Goal: Task Accomplishment & Management: Manage account settings

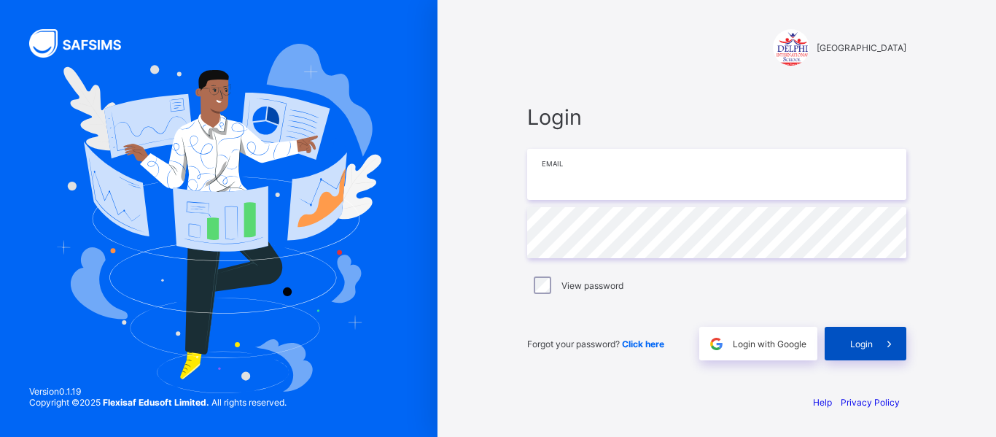
type input "**********"
click at [868, 350] on div "Login" at bounding box center [865, 344] width 82 height 34
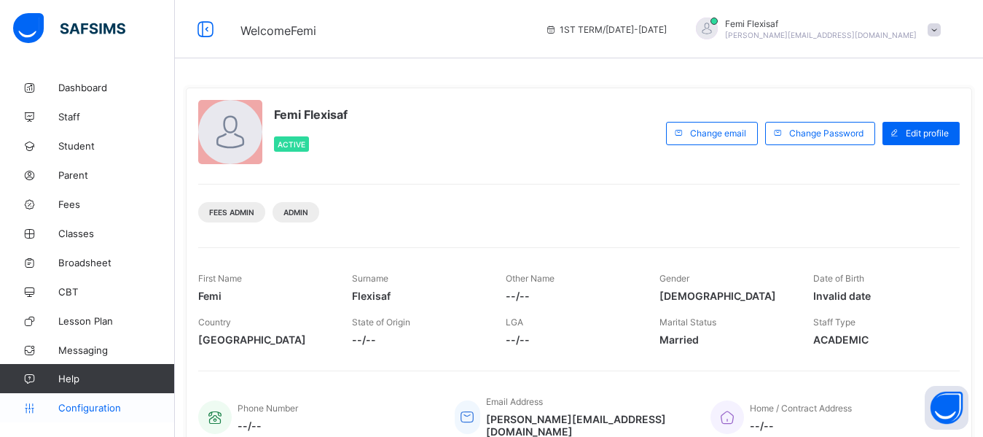
click at [102, 413] on span "Configuration" at bounding box center [116, 408] width 116 height 12
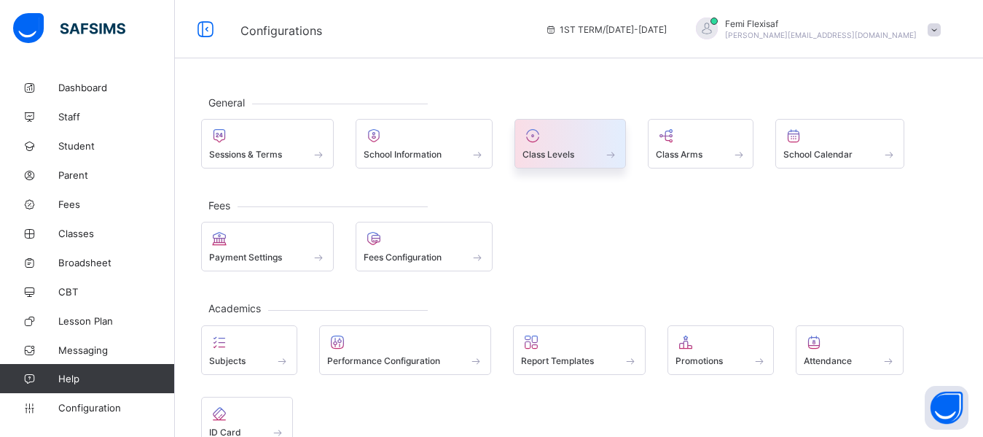
click at [552, 150] on span "Class Levels" at bounding box center [549, 154] width 52 height 11
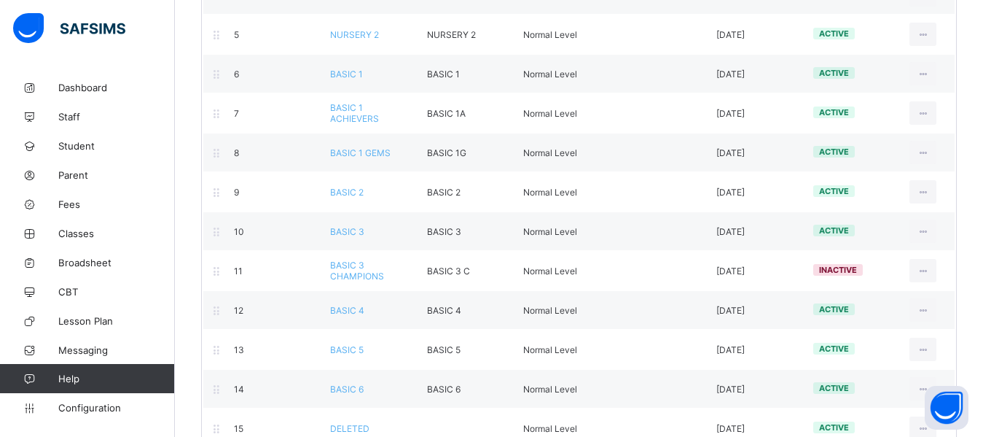
scroll to position [350, 0]
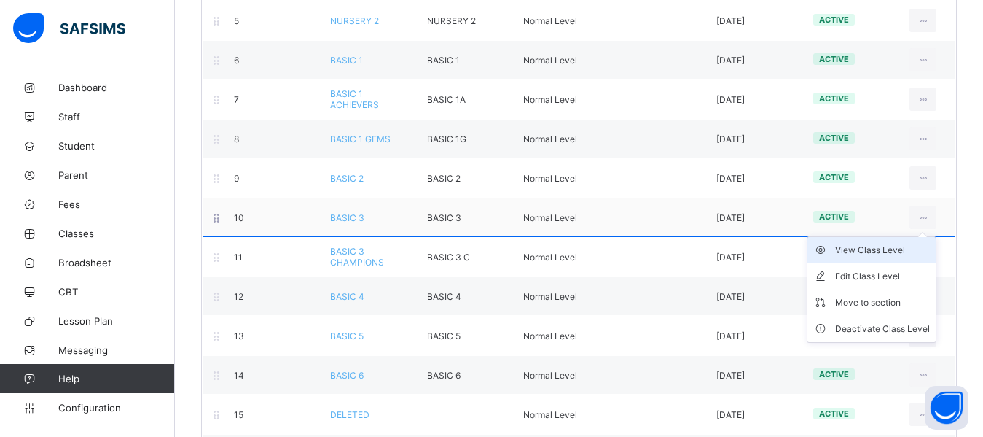
click at [895, 249] on div "View Class Level" at bounding box center [882, 250] width 95 height 15
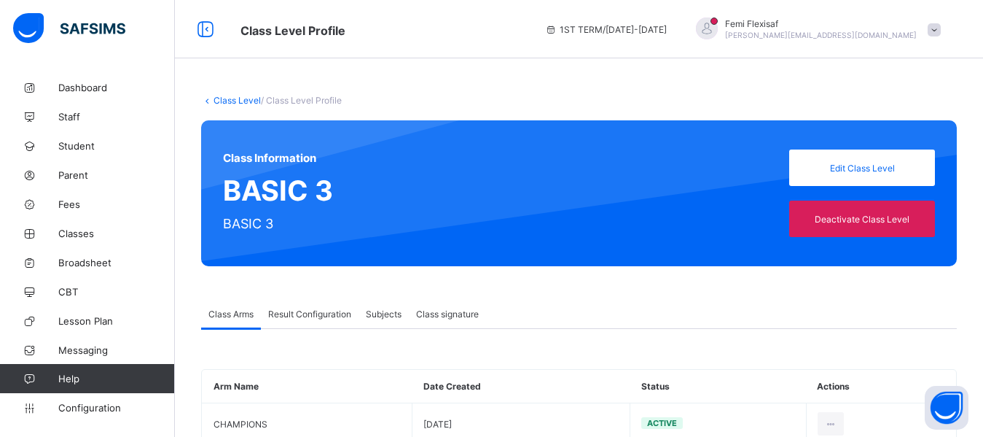
click at [324, 314] on span "Result Configuration" at bounding box center [309, 313] width 83 height 11
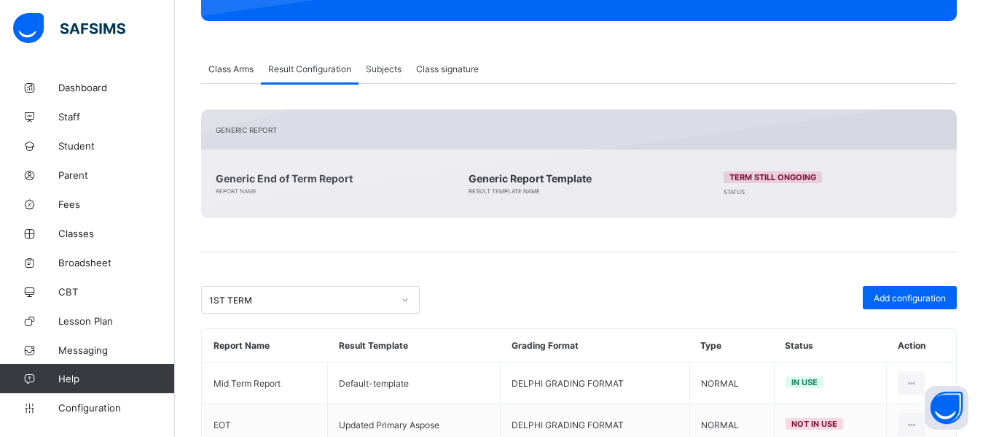
scroll to position [290, 0]
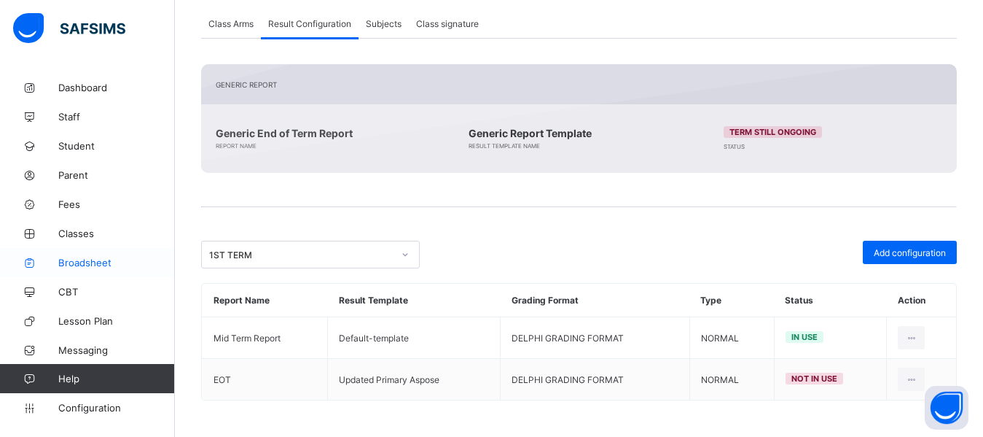
click at [96, 264] on span "Broadsheet" at bounding box center [116, 263] width 117 height 12
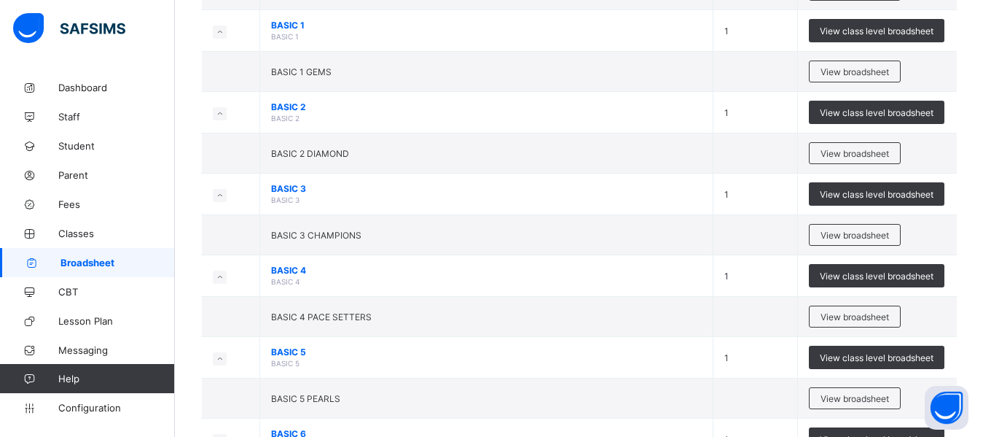
scroll to position [554, 0]
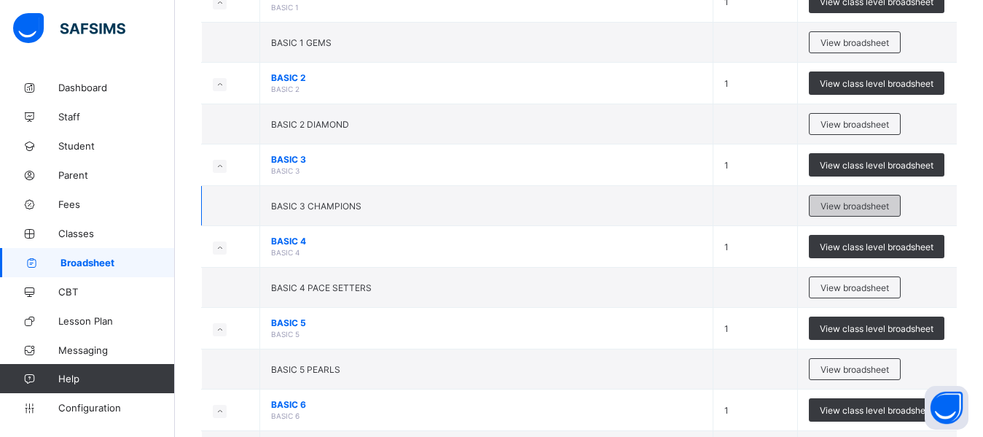
click at [848, 208] on span "View broadsheet" at bounding box center [855, 205] width 69 height 11
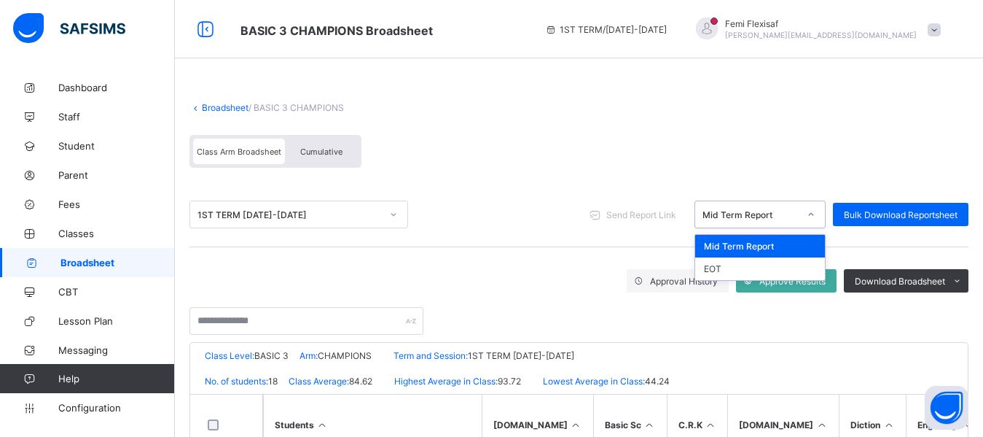
click at [792, 215] on div "Mid Term Report" at bounding box center [751, 214] width 96 height 11
click at [730, 267] on div "EOT" at bounding box center [760, 268] width 130 height 23
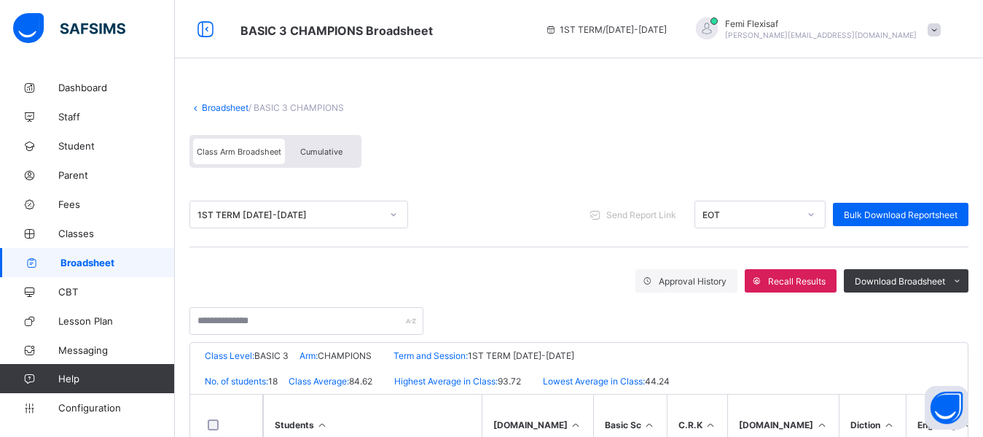
click at [547, 144] on div "Class Arm Broadsheet Cumulative" at bounding box center [579, 155] width 779 height 55
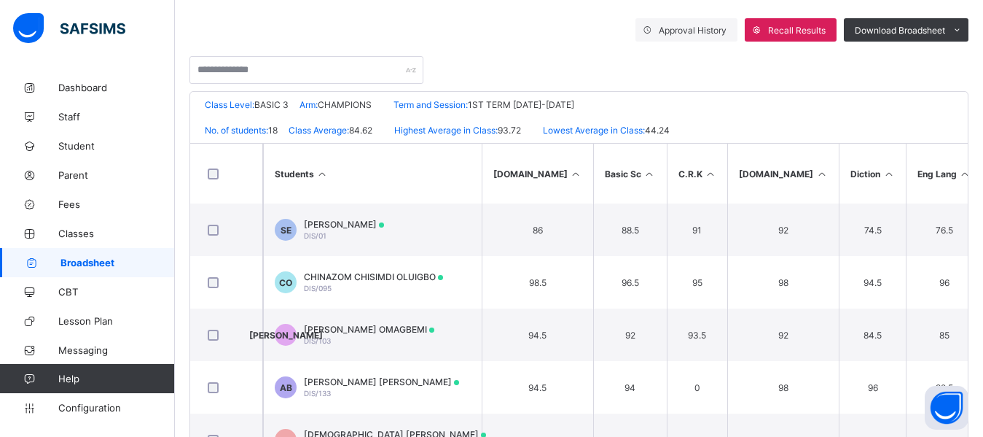
scroll to position [262, 0]
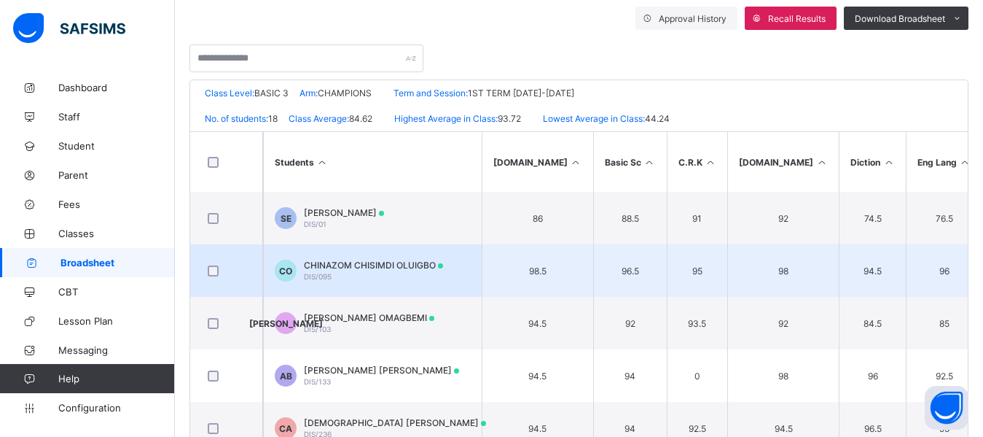
click at [386, 257] on td "CO CHINAZOM CHISIMDI OLUIGBO DIS/095" at bounding box center [372, 270] width 219 height 52
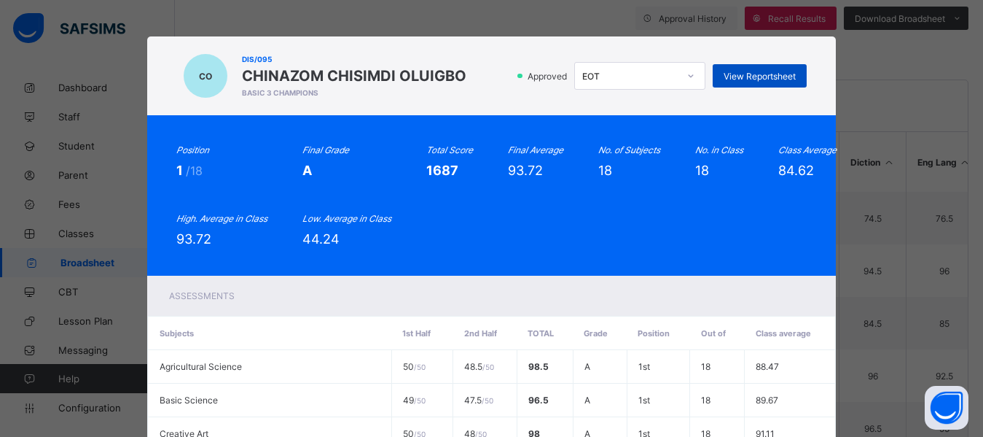
click at [763, 71] on span "View Reportsheet" at bounding box center [760, 76] width 72 height 11
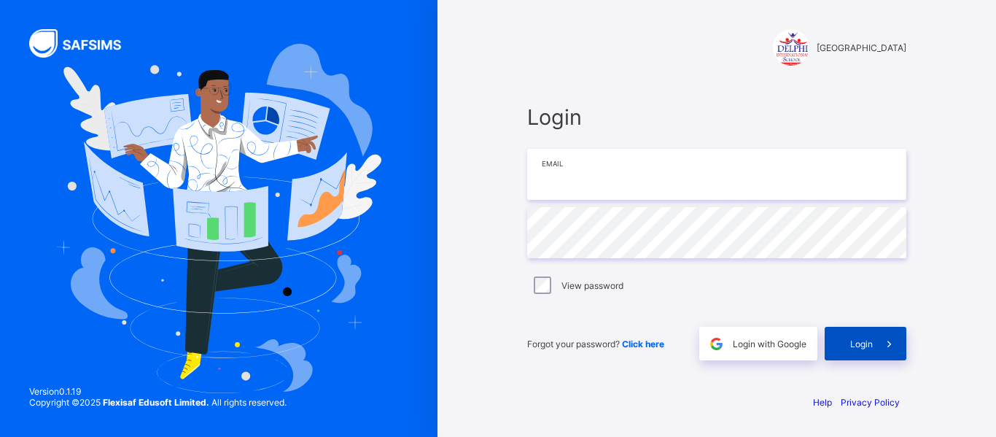
type input "**********"
click at [862, 343] on span "Login" at bounding box center [861, 343] width 23 height 11
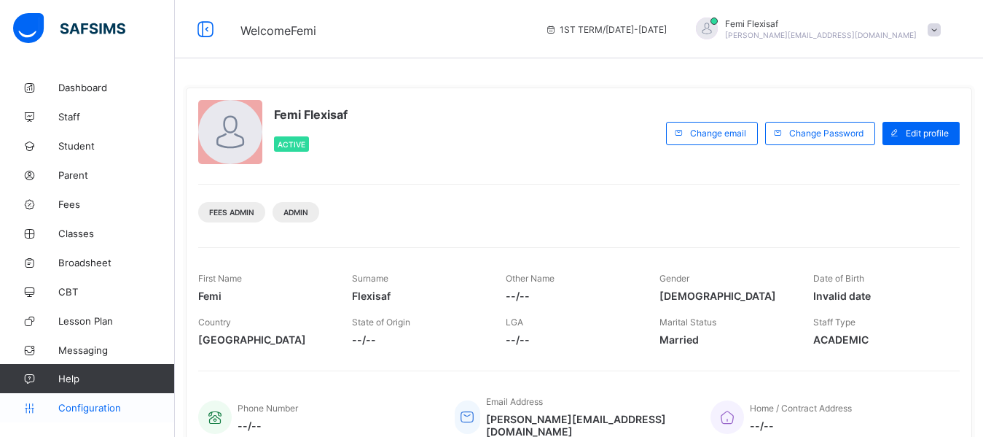
click at [114, 407] on span "Configuration" at bounding box center [116, 408] width 116 height 12
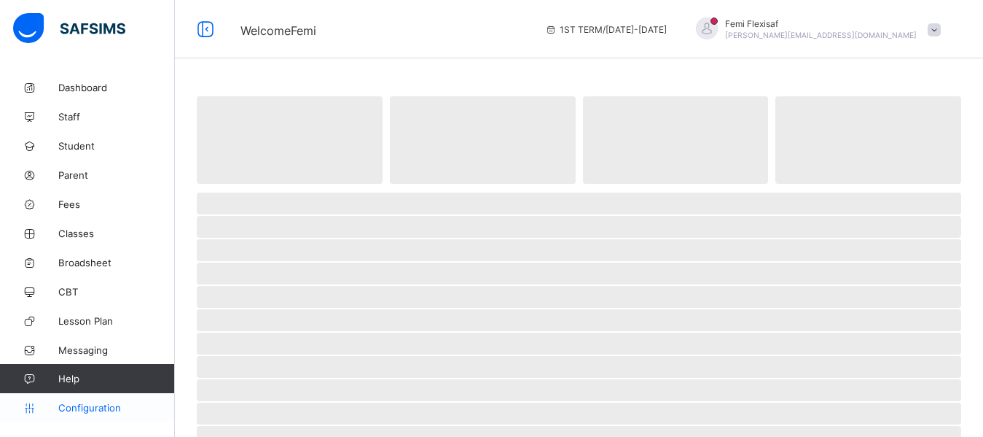
click at [87, 413] on span "Configuration" at bounding box center [116, 408] width 116 height 12
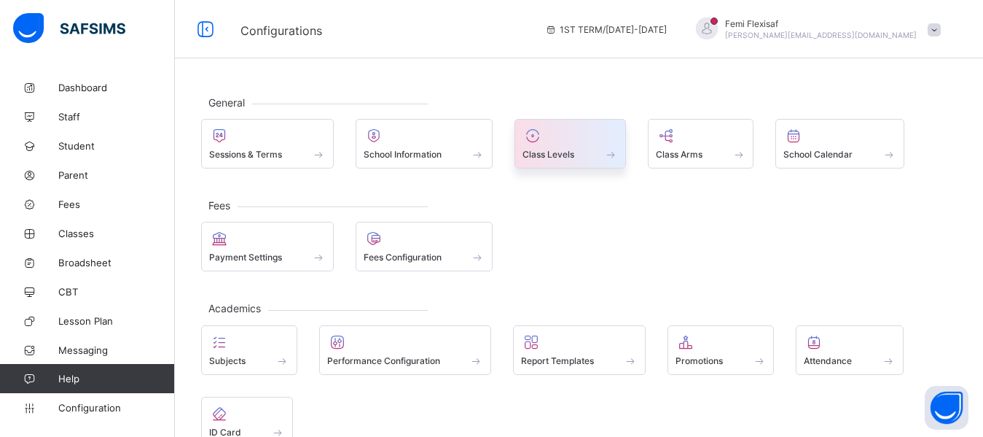
click at [585, 152] on div "Class Levels" at bounding box center [570, 154] width 95 height 12
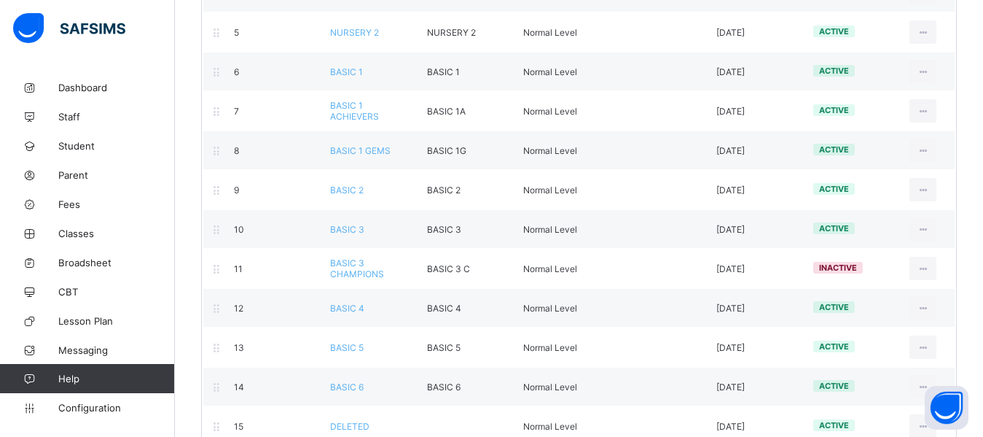
scroll to position [354, 0]
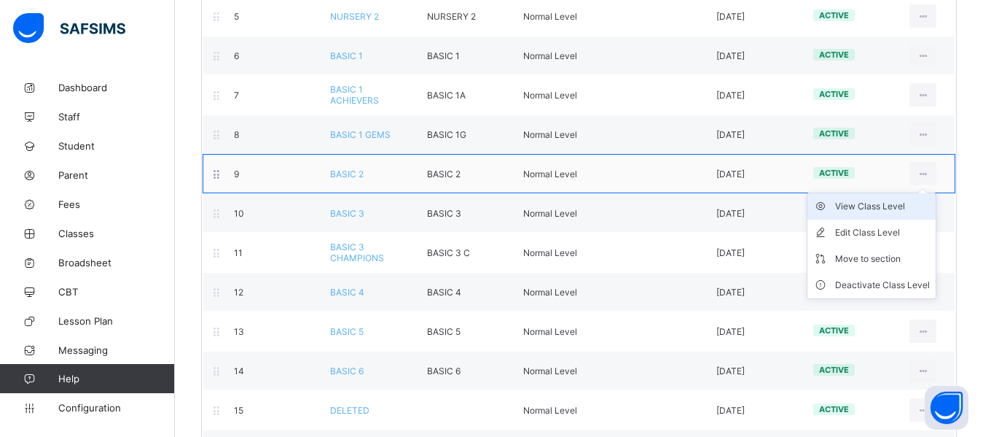
click at [886, 208] on div "View Class Level" at bounding box center [882, 206] width 95 height 15
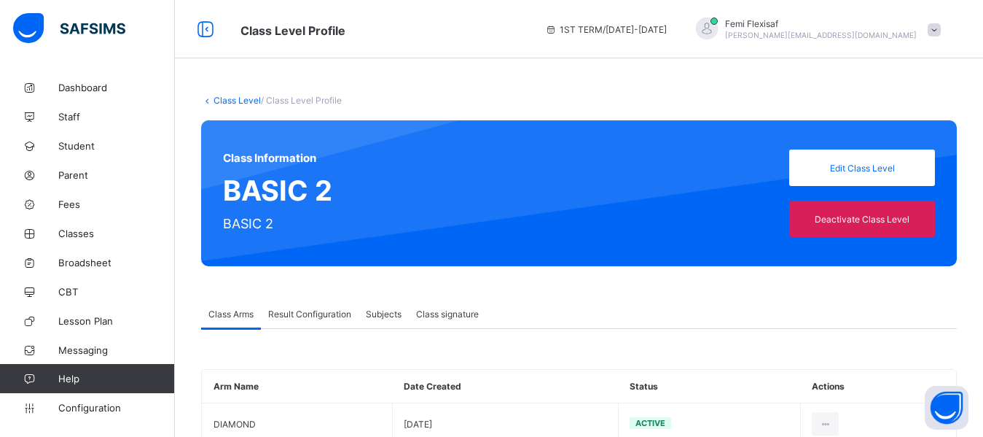
click at [321, 315] on span "Result Configuration" at bounding box center [309, 313] width 83 height 11
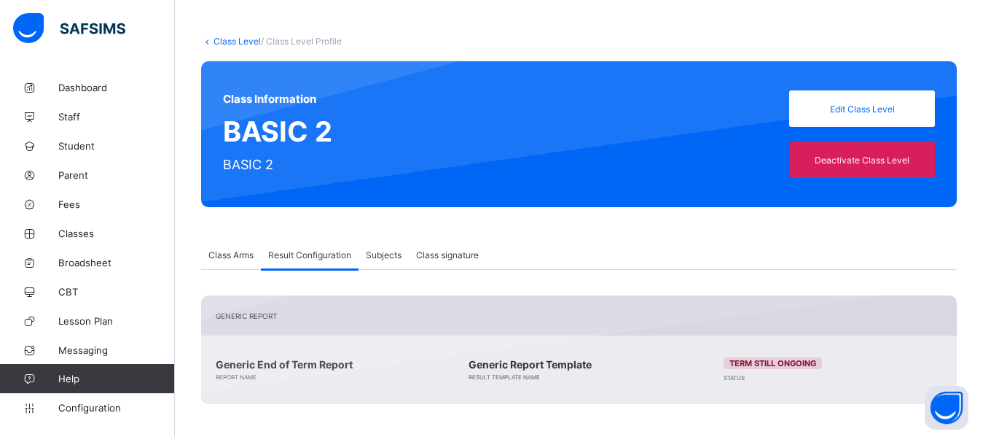
scroll to position [18, 0]
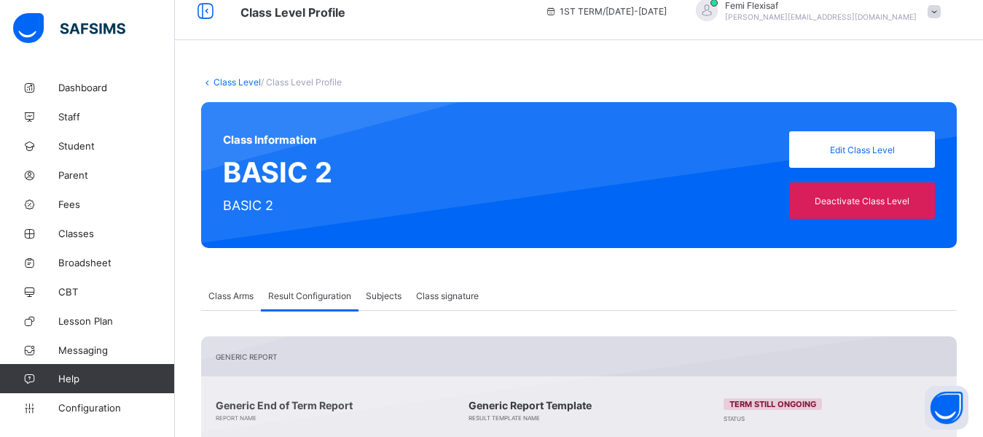
click at [238, 82] on link "Class Level" at bounding box center [237, 82] width 47 height 11
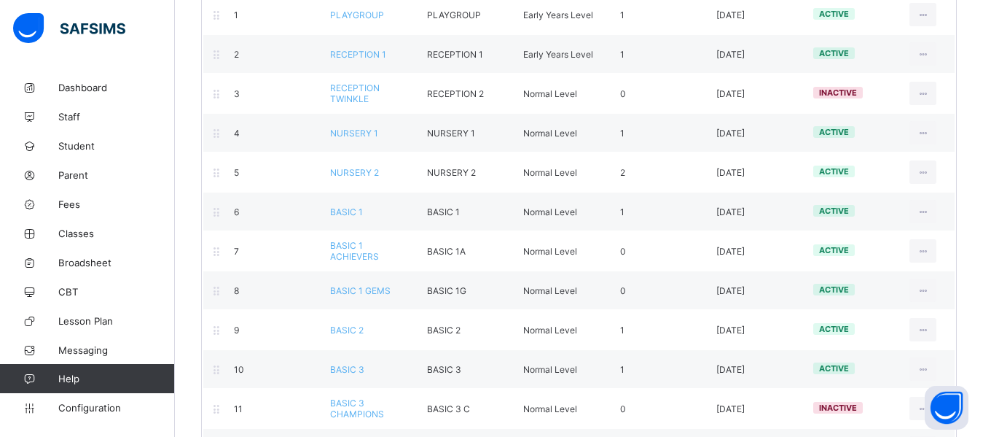
scroll to position [251, 0]
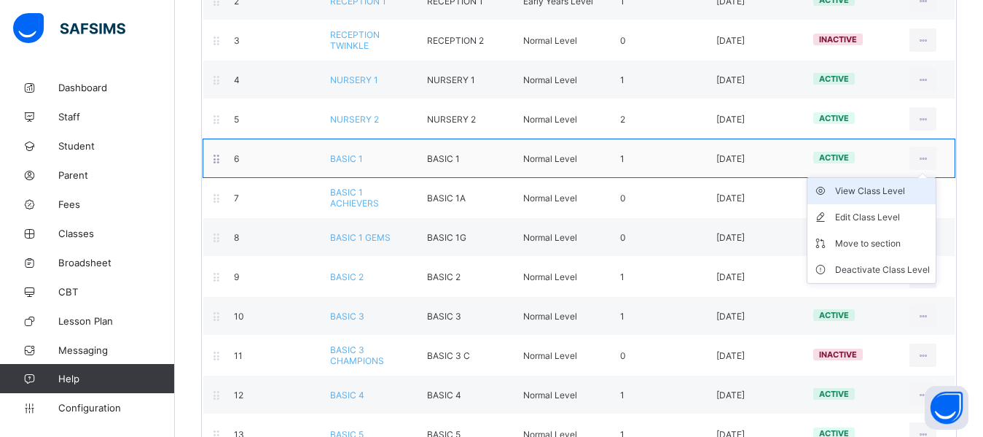
click at [876, 187] on div "View Class Level" at bounding box center [882, 191] width 95 height 15
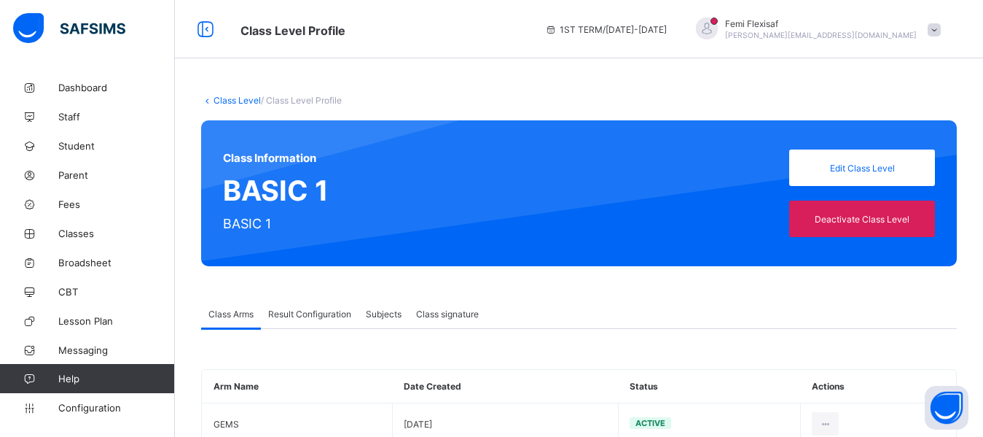
click at [316, 311] on span "Result Configuration" at bounding box center [309, 313] width 83 height 11
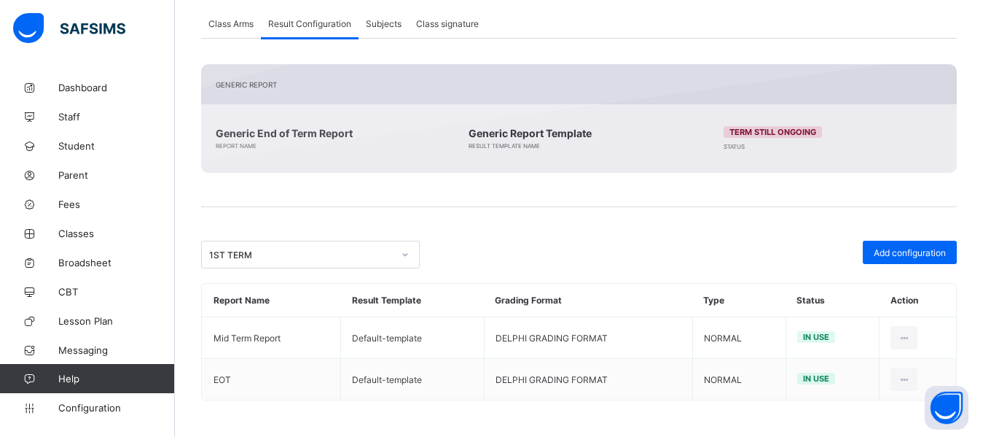
scroll to position [261, 0]
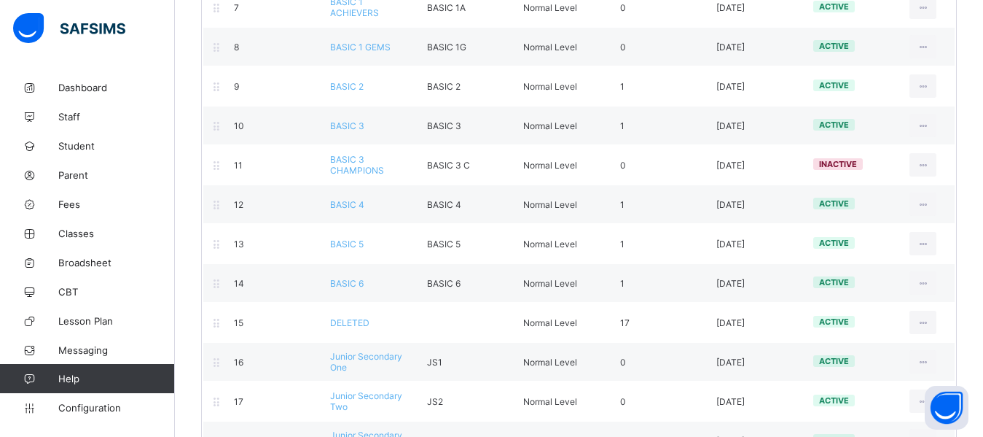
scroll to position [449, 0]
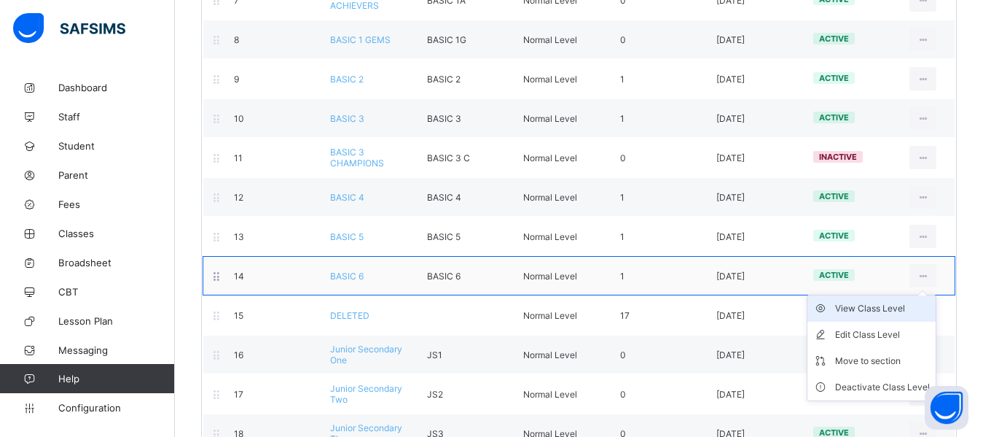
click at [889, 307] on div "View Class Level" at bounding box center [882, 308] width 95 height 15
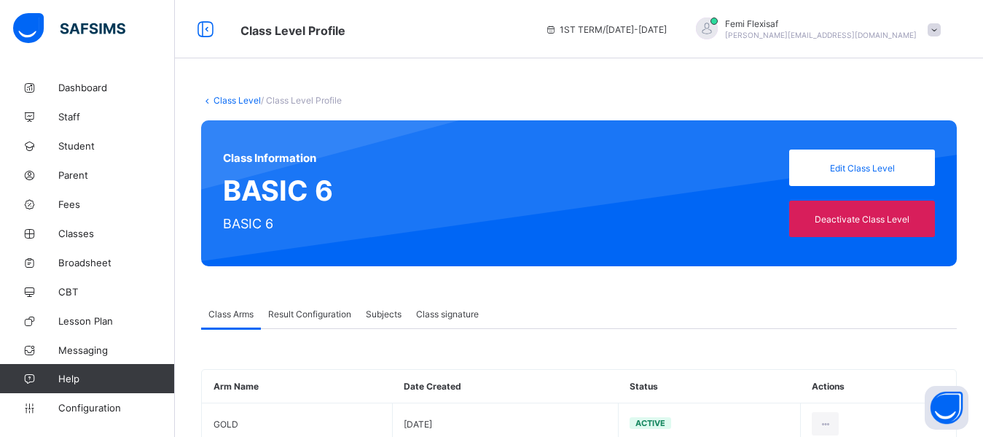
click at [323, 319] on span "Result Configuration" at bounding box center [309, 313] width 83 height 11
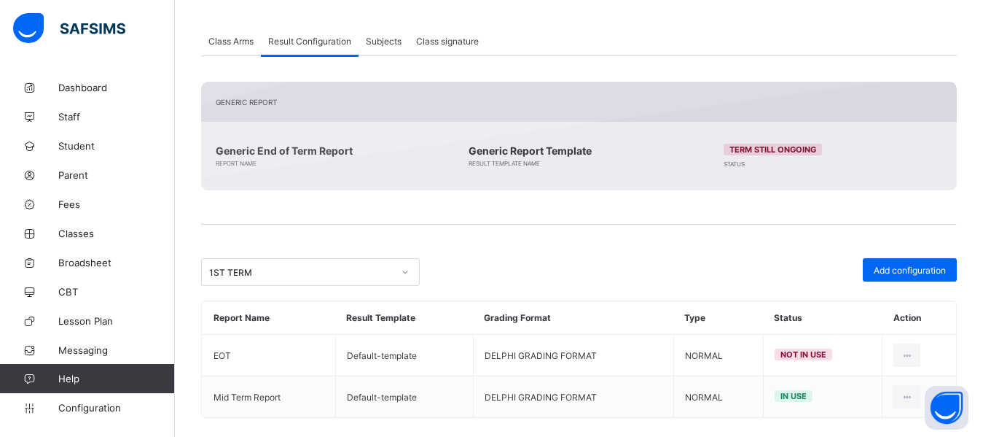
scroll to position [290, 0]
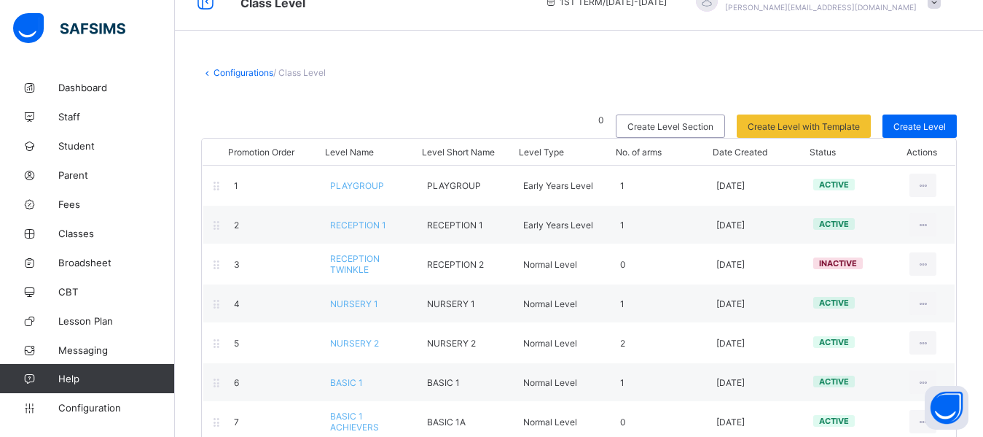
scroll to position [290, 0]
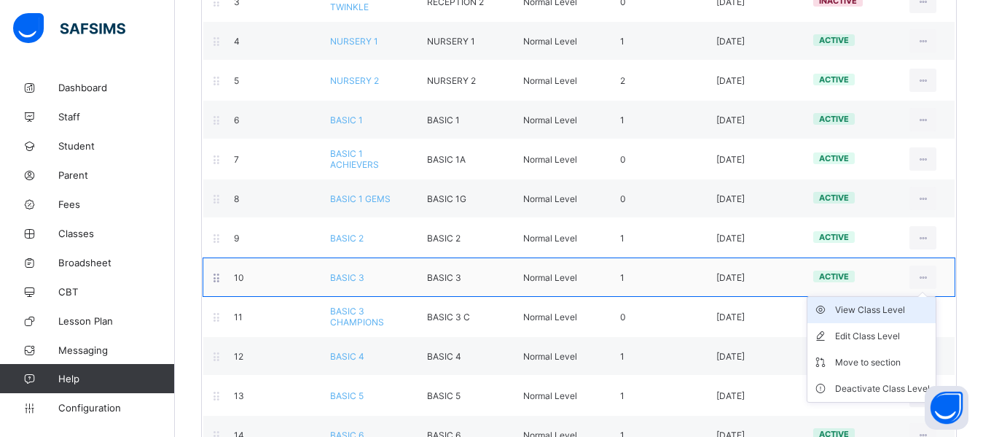
click at [886, 306] on div "View Class Level" at bounding box center [882, 310] width 95 height 15
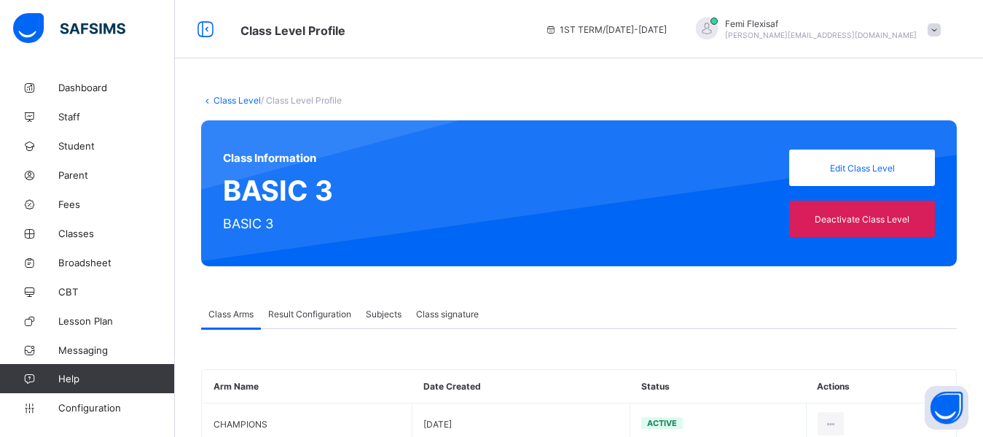
click at [323, 320] on div "Result Configuration" at bounding box center [310, 313] width 98 height 29
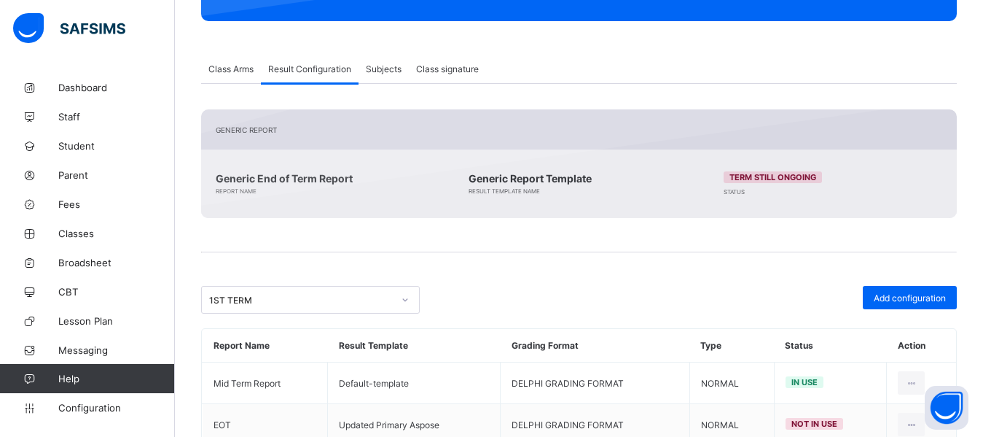
scroll to position [290, 0]
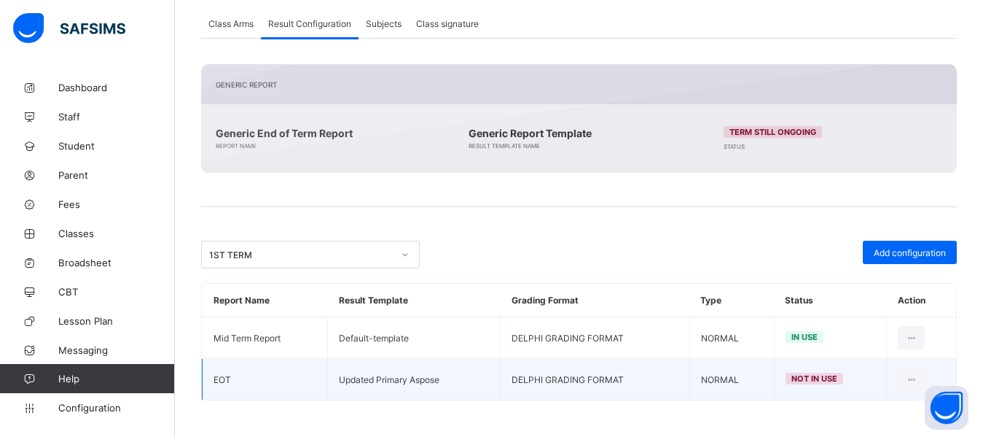
click at [397, 382] on td "Updated Primary Aspose" at bounding box center [414, 380] width 173 height 42
copy td "Updated Primary Aspose"
click at [918, 379] on icon at bounding box center [911, 379] width 12 height 11
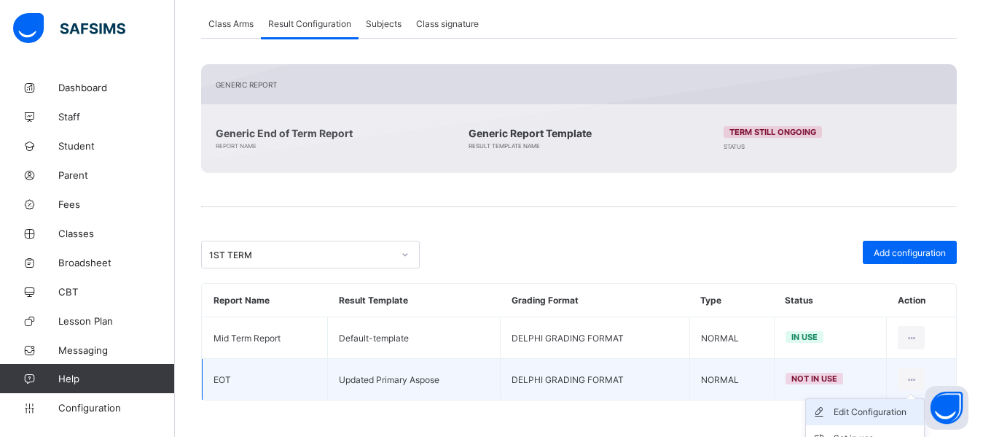
click at [879, 410] on div "Edit Configuration" at bounding box center [876, 412] width 85 height 15
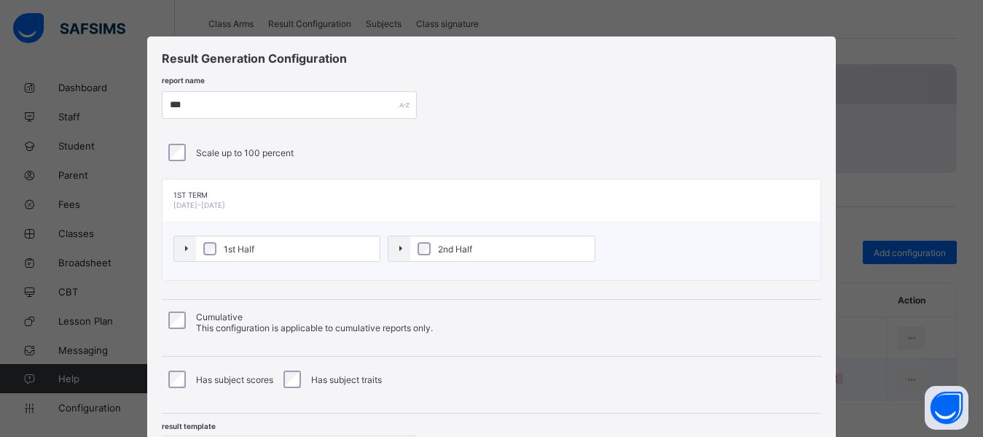
click at [754, 85] on div "Result Generation Configuration report name *** Scale up to 100 percent 1ST TER…" at bounding box center [491, 262] width 688 height 452
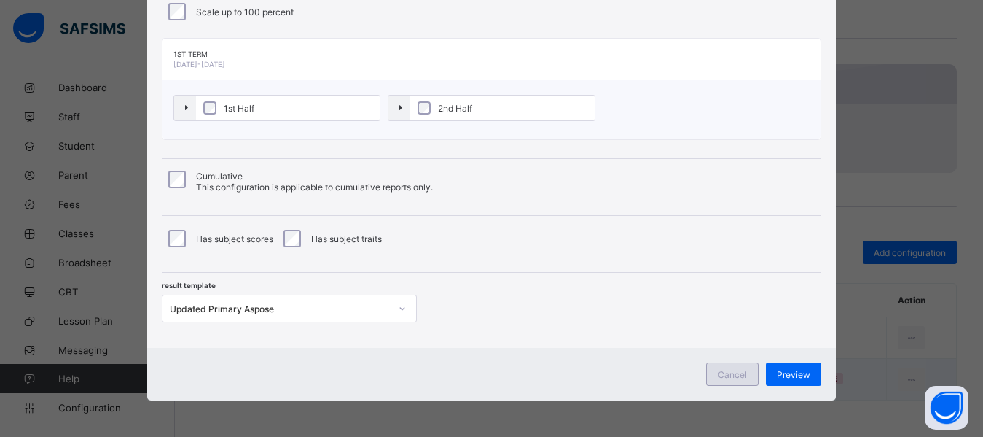
click at [725, 380] on div "Cancel" at bounding box center [732, 373] width 52 height 23
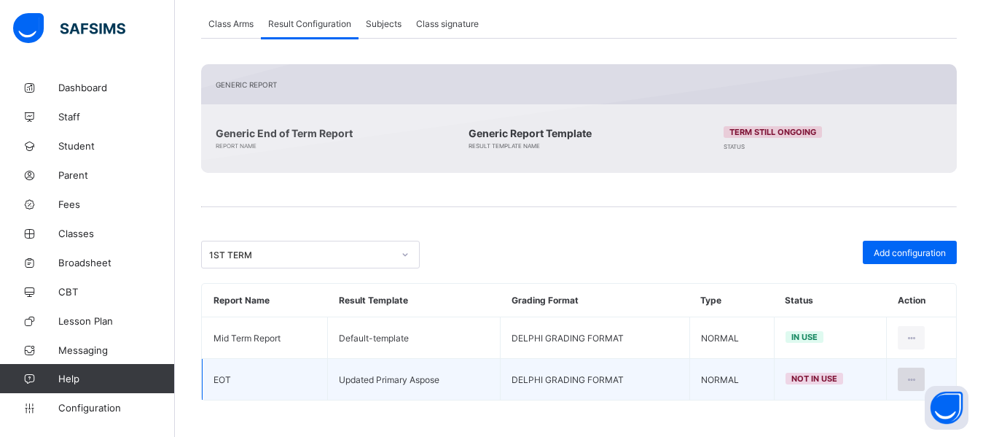
click at [916, 380] on icon at bounding box center [911, 379] width 12 height 11
click at [870, 410] on div "Edit Configuration" at bounding box center [876, 412] width 85 height 15
type input "***"
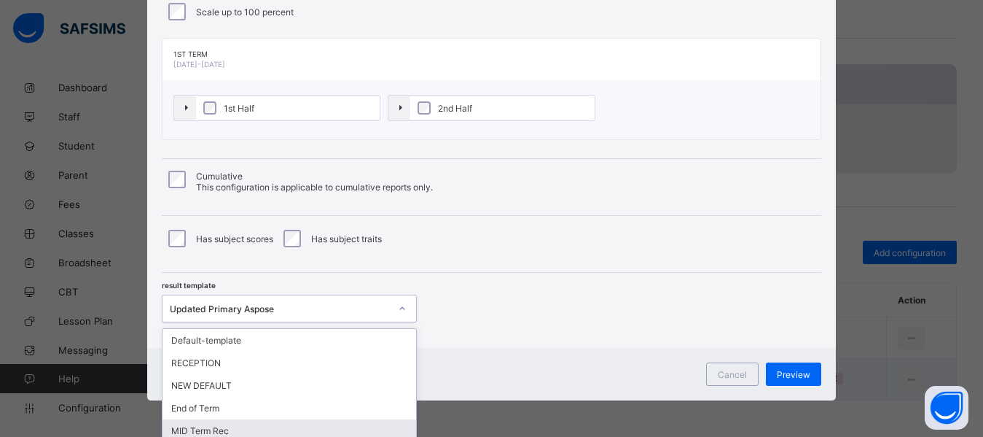
scroll to position [252, 0]
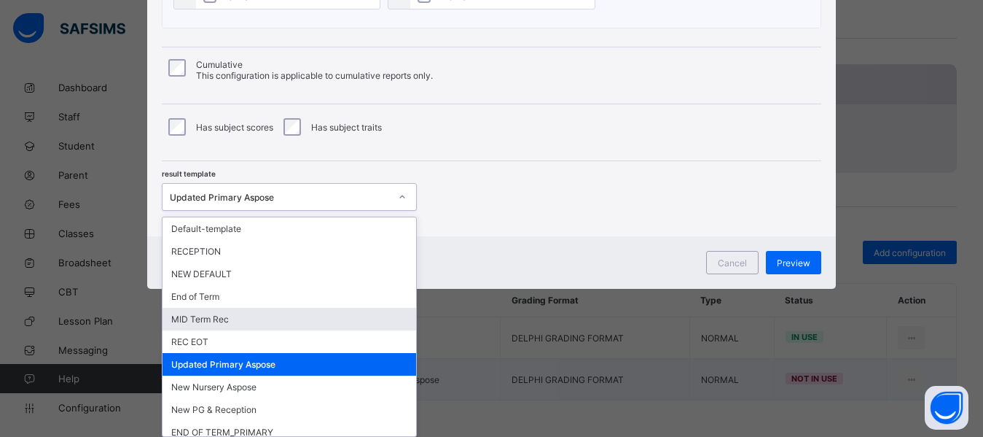
click at [359, 211] on div "option MID Term Rec focused, 5 of 26. 26 results available. Use Up and Down to …" at bounding box center [289, 197] width 255 height 28
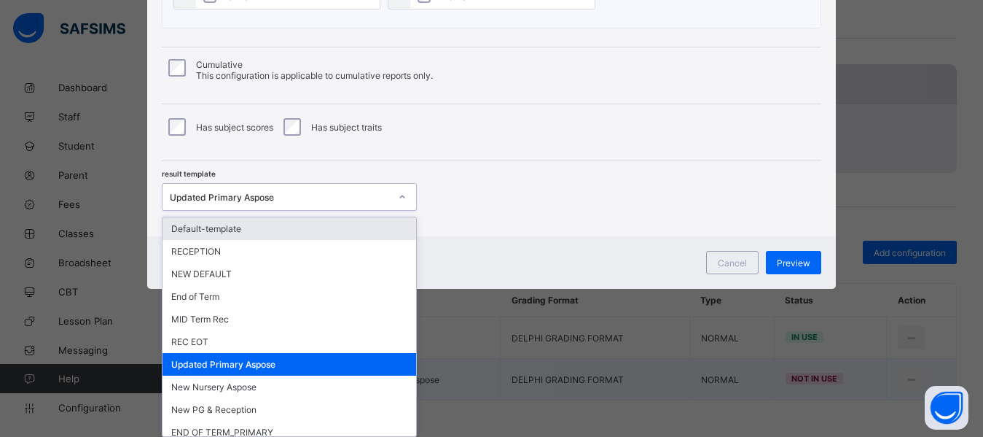
click at [218, 227] on div "Default-template" at bounding box center [290, 228] width 254 height 23
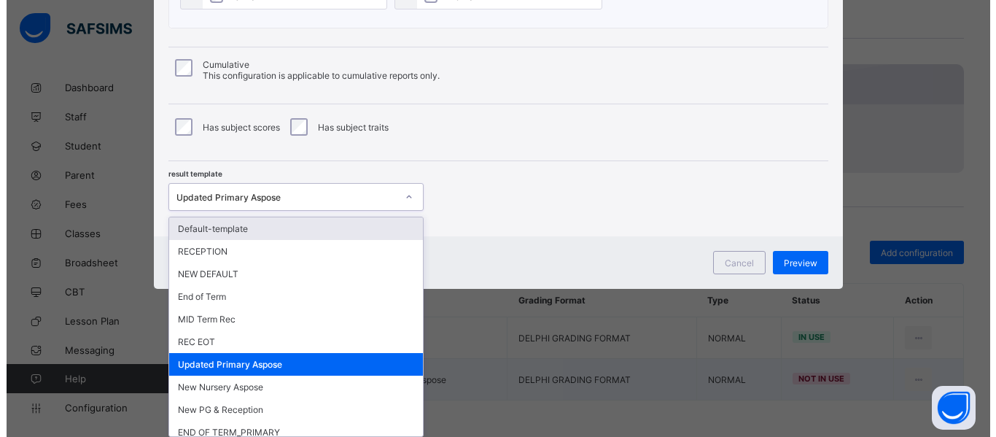
scroll to position [141, 0]
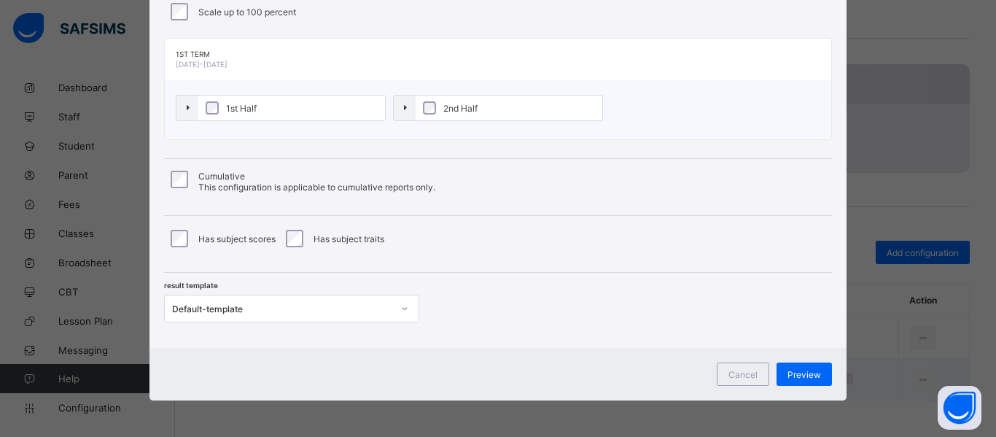
click at [676, 297] on div "result template Default-template" at bounding box center [498, 298] width 668 height 50
click at [795, 375] on span "Preview" at bounding box center [804, 374] width 34 height 11
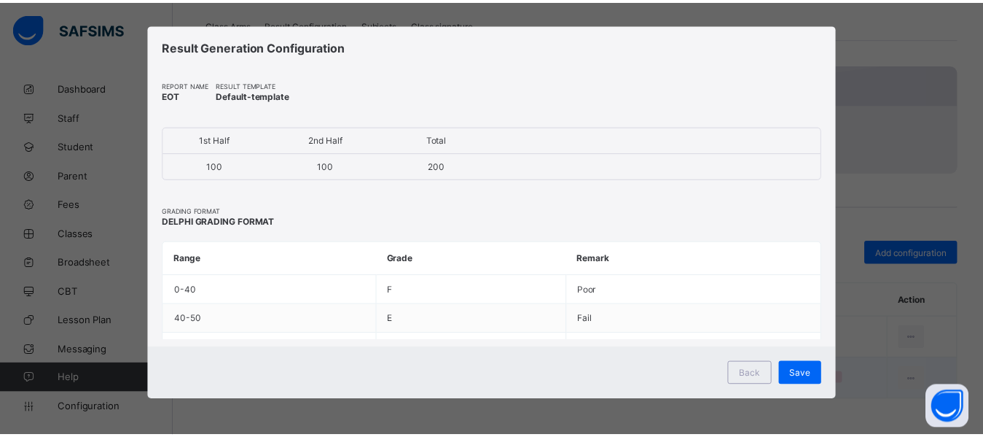
scroll to position [12, 0]
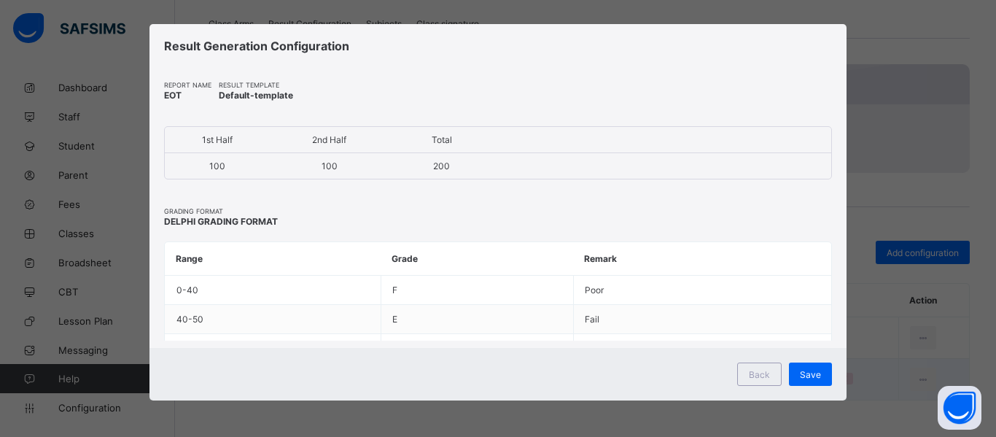
click at [795, 375] on div "Save" at bounding box center [810, 373] width 43 height 23
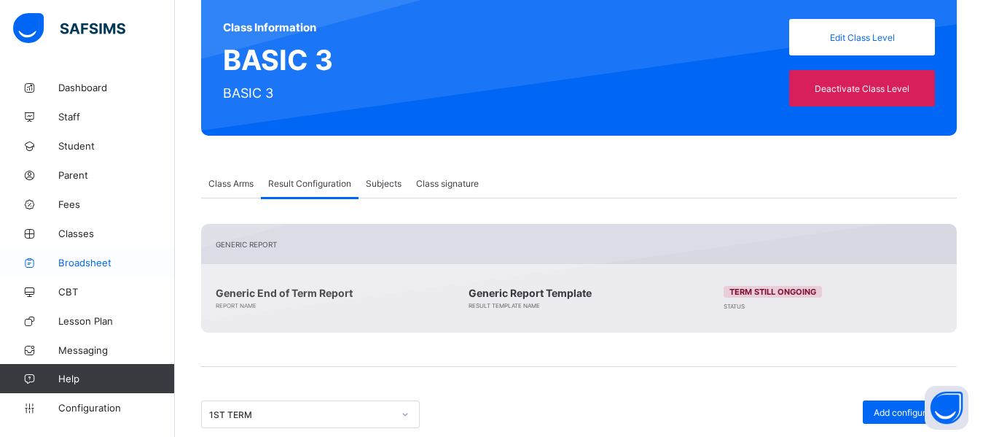
scroll to position [86, 0]
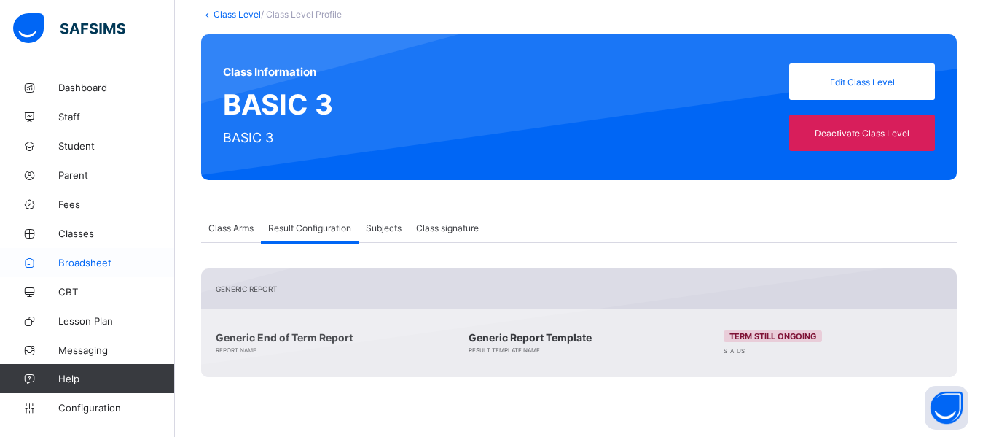
click at [86, 265] on span "Broadsheet" at bounding box center [116, 263] width 117 height 12
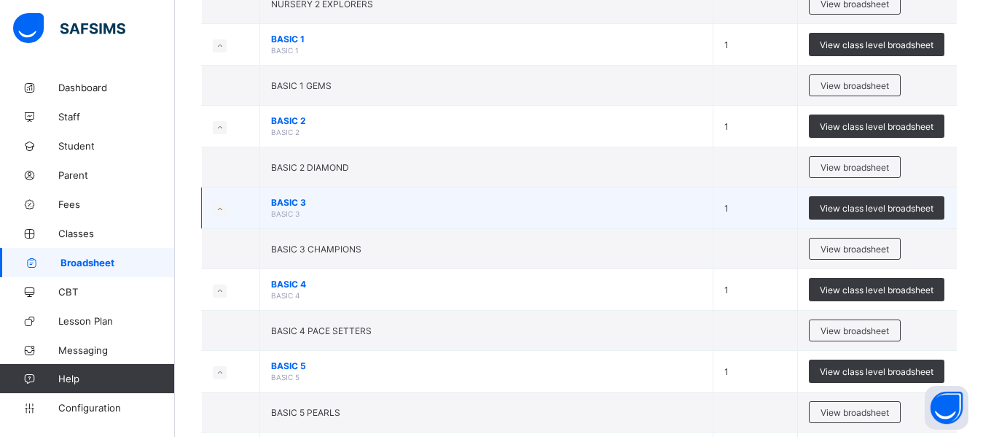
scroll to position [518, 0]
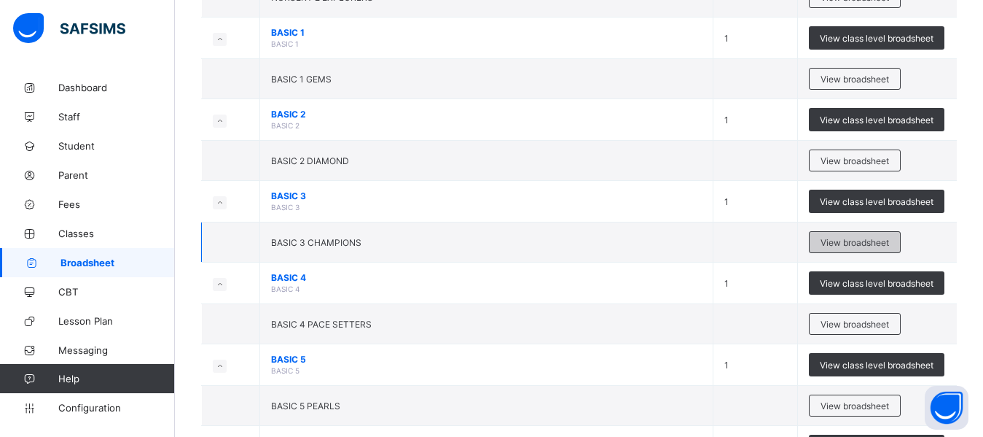
click at [842, 245] on span "View broadsheet" at bounding box center [855, 242] width 69 height 11
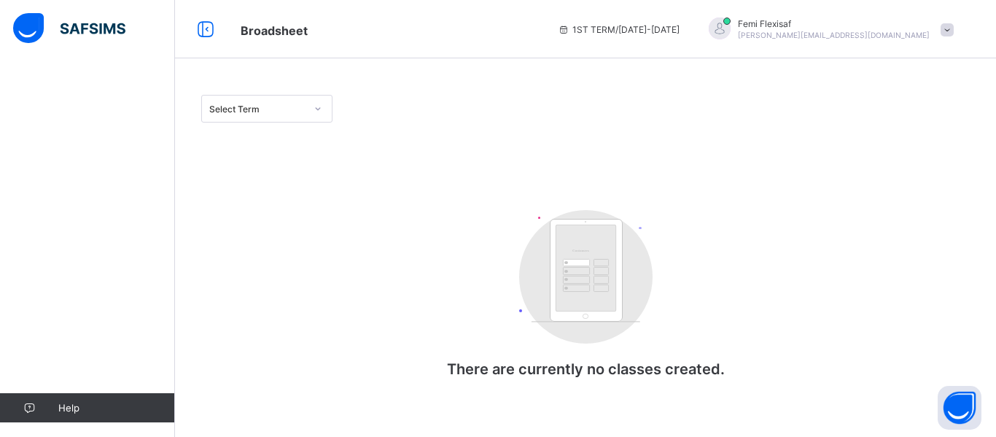
drag, startPoint x: 0, startPoint y: 0, endPoint x: 939, endPoint y: 25, distance: 939.2
click at [939, 25] on div "Femi Flexisaf olufemi.ibitokun@flexisaf.com" at bounding box center [827, 29] width 267 height 24
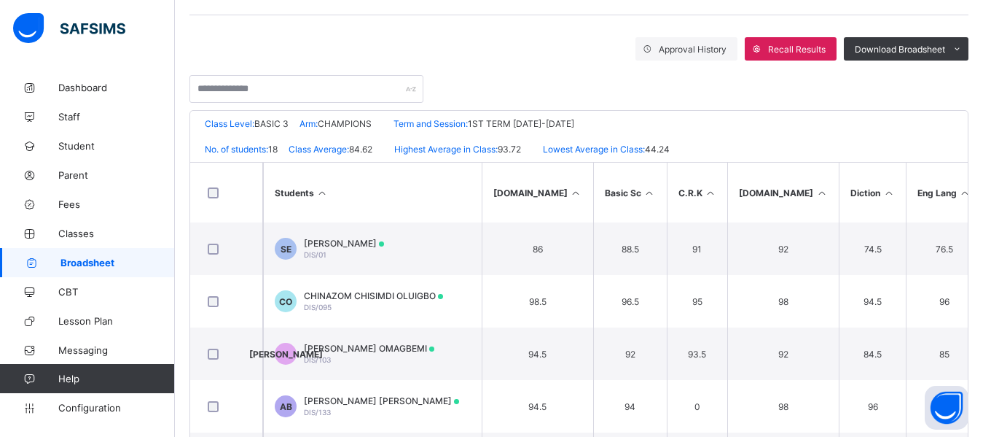
scroll to position [233, 0]
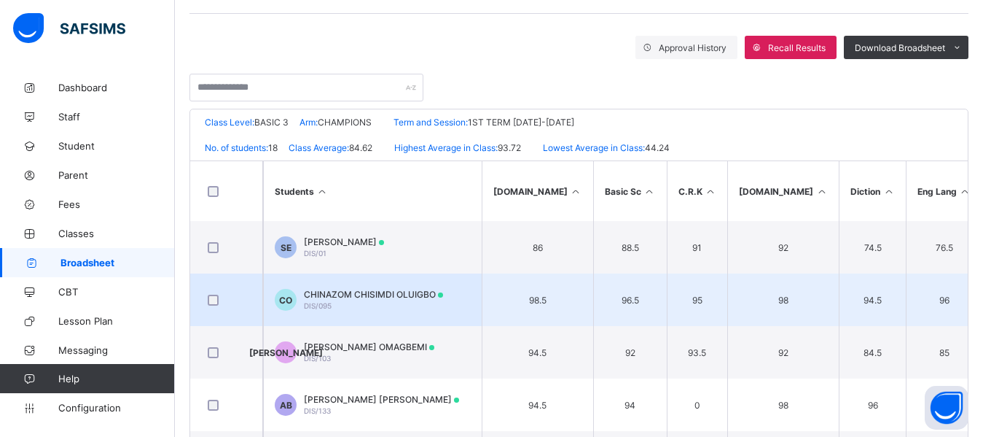
click at [367, 300] on div "CHINAZOM CHISIMDI OLUIGBO DIS/095" at bounding box center [373, 300] width 139 height 22
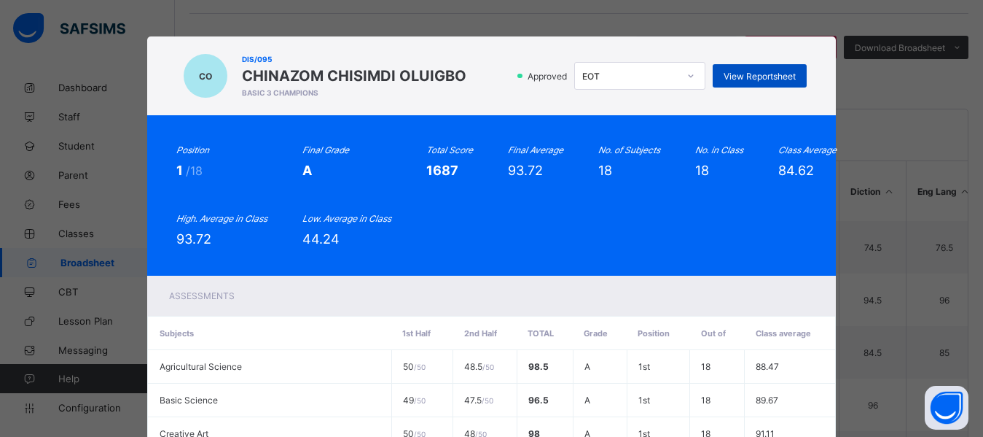
click at [752, 76] on span "View Reportsheet" at bounding box center [760, 76] width 72 height 11
click at [466, 216] on div "Position 1 /18 Final Grade A Total Score 1687 Final Average 93.72 No. of Subjec…" at bounding box center [491, 195] width 630 height 102
click at [414, 237] on div "Position 1 /18 Final Grade A Total Score 1687 Final Average 93.72 No. of Subjec…" at bounding box center [491, 195] width 630 height 102
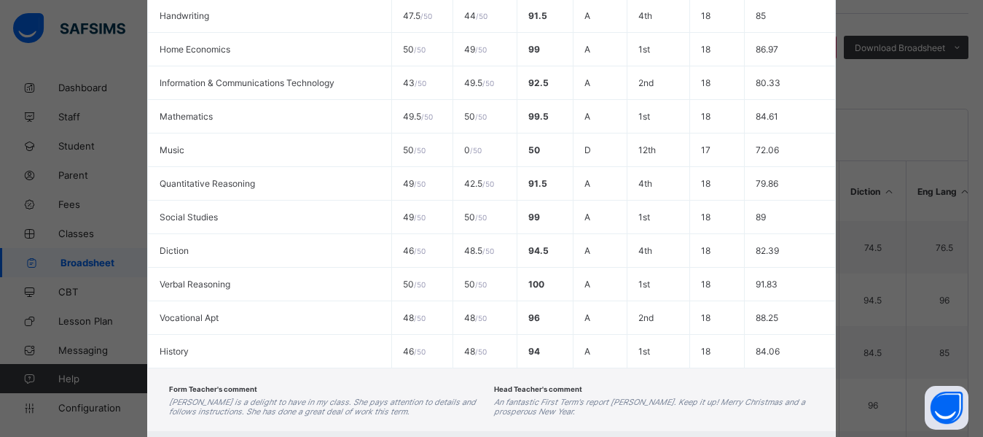
scroll to position [668, 0]
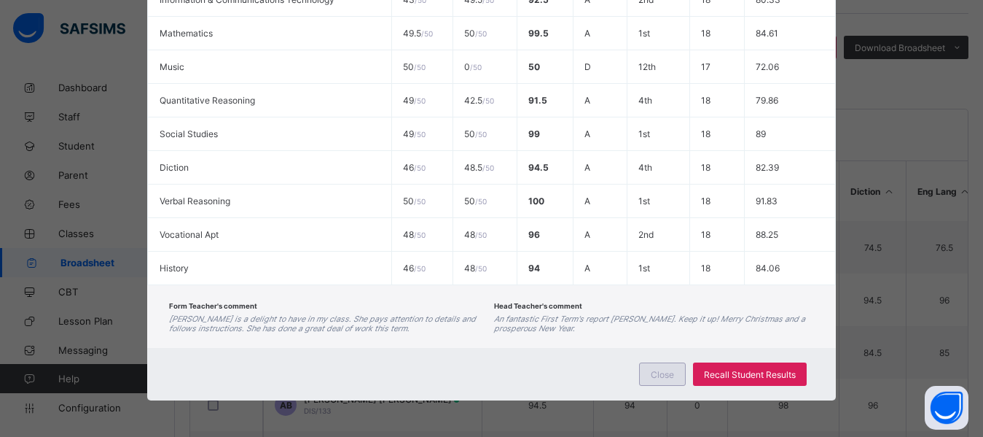
click at [658, 375] on span "Close" at bounding box center [662, 374] width 23 height 11
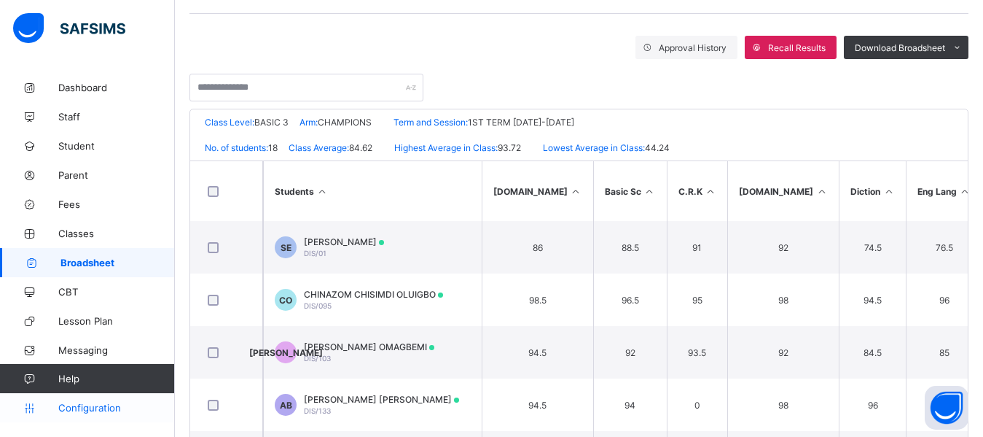
click at [108, 410] on span "Configuration" at bounding box center [116, 408] width 116 height 12
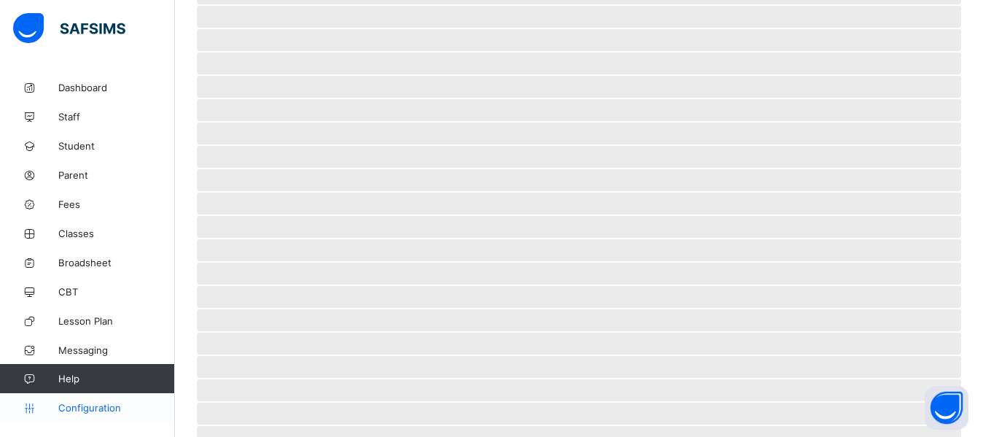
scroll to position [134, 0]
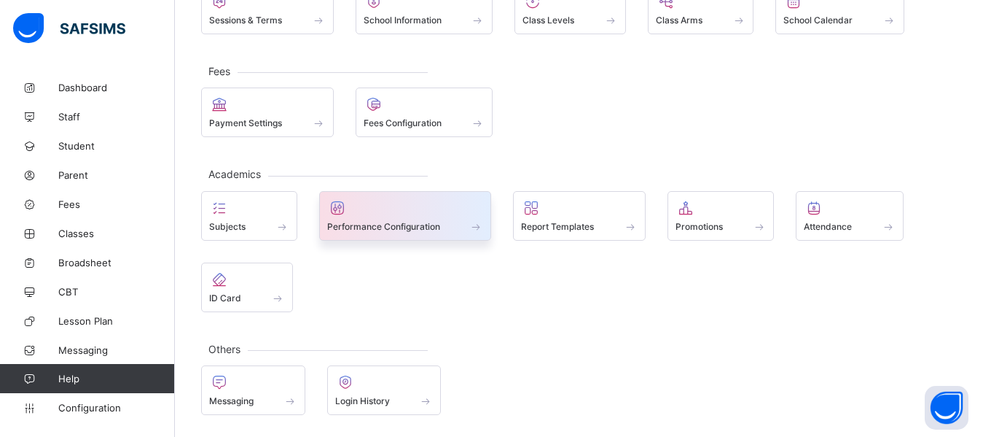
click at [413, 218] on span at bounding box center [405, 219] width 157 height 4
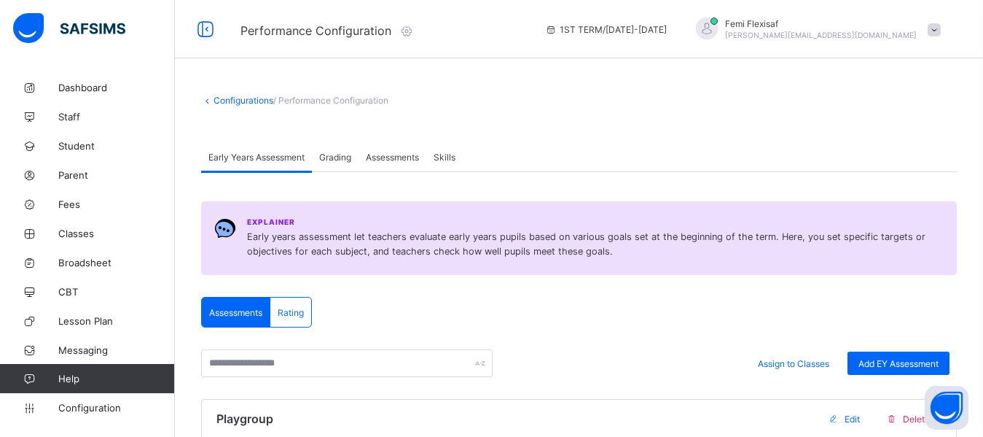
click at [385, 153] on span "Assessments" at bounding box center [392, 157] width 53 height 11
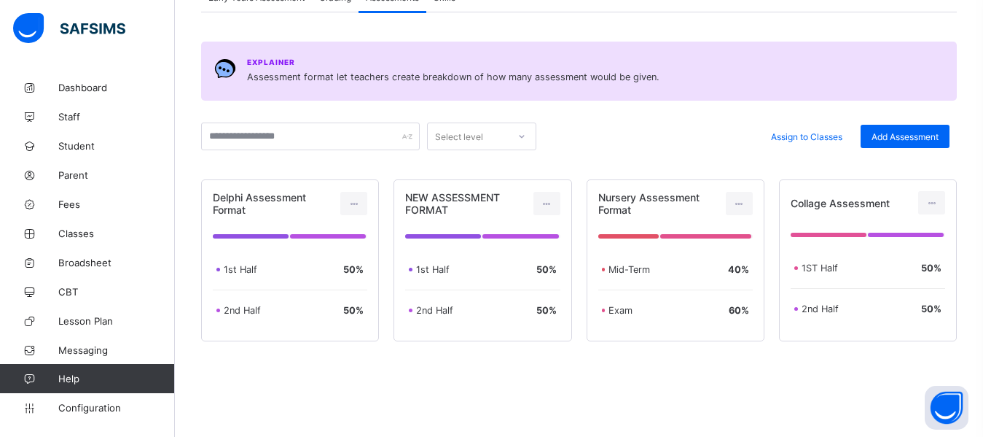
scroll to position [173, 0]
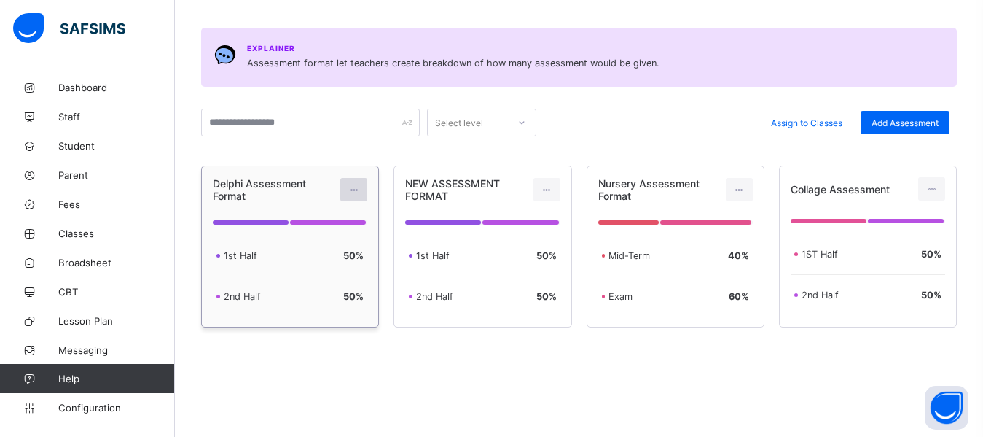
click at [360, 195] on icon at bounding box center [354, 189] width 12 height 11
click at [333, 220] on div "Edit Assessment" at bounding box center [322, 222] width 78 height 15
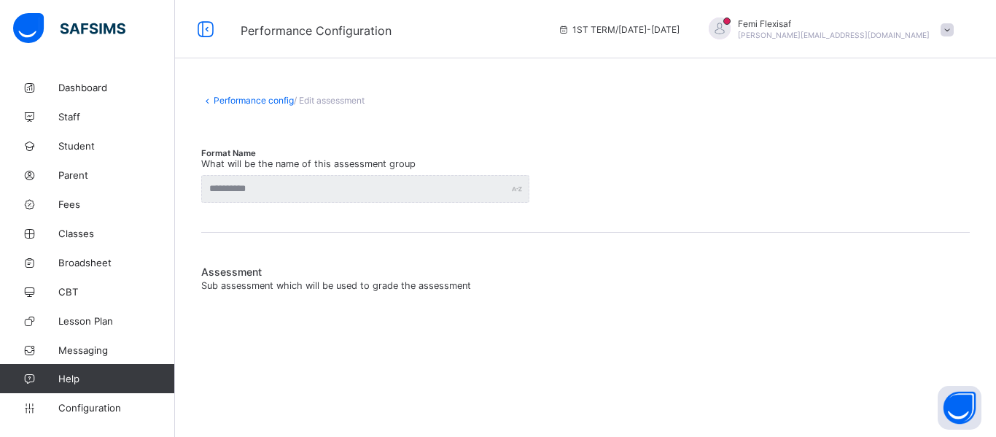
type input "**********"
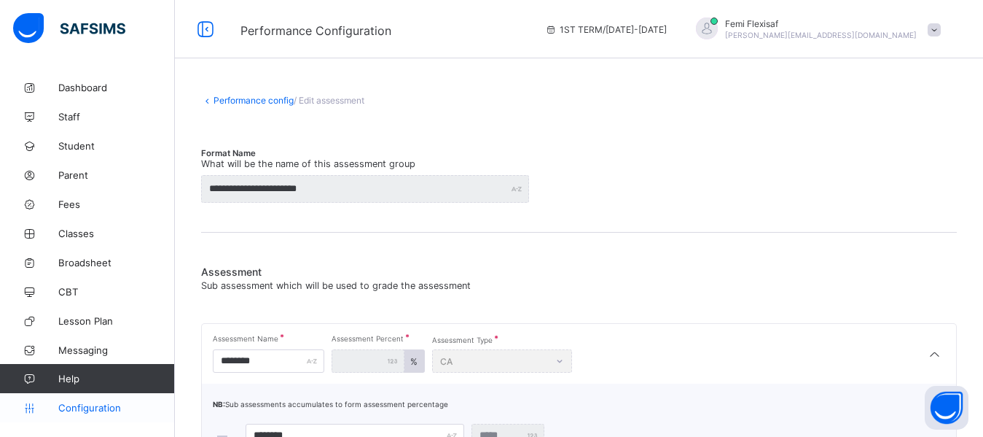
click at [103, 410] on span "Configuration" at bounding box center [116, 408] width 116 height 12
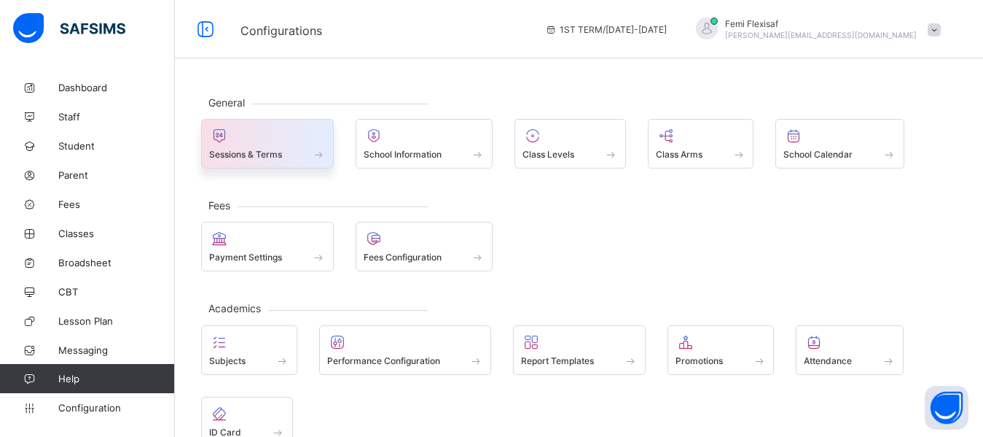
click at [254, 152] on span "Sessions & Terms" at bounding box center [245, 154] width 73 height 11
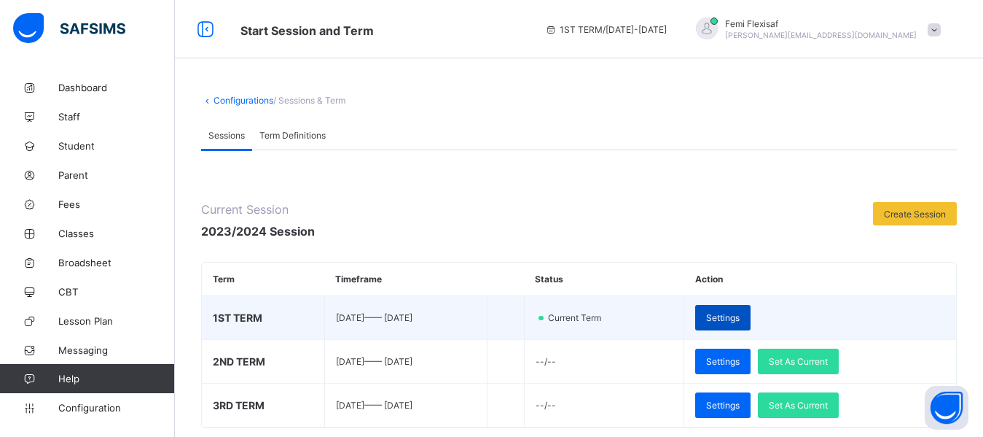
click at [740, 321] on span "Settings" at bounding box center [723, 317] width 34 height 11
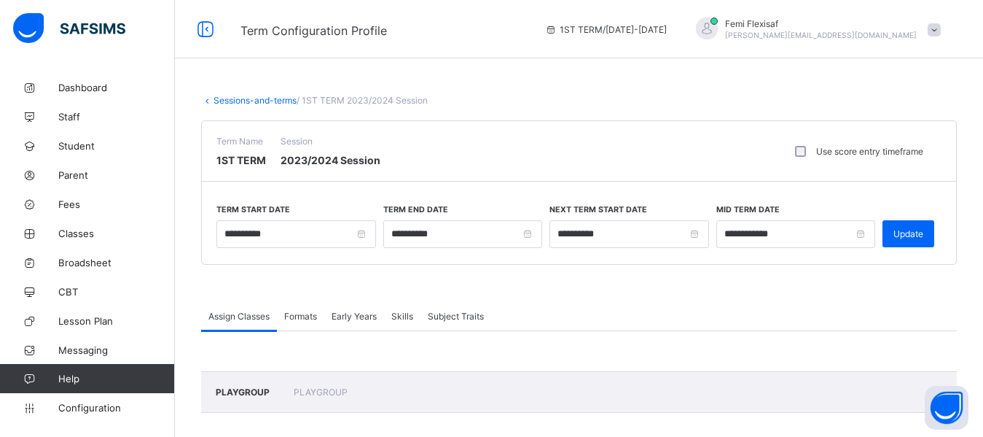
click at [304, 314] on span "Formats" at bounding box center [300, 316] width 33 height 11
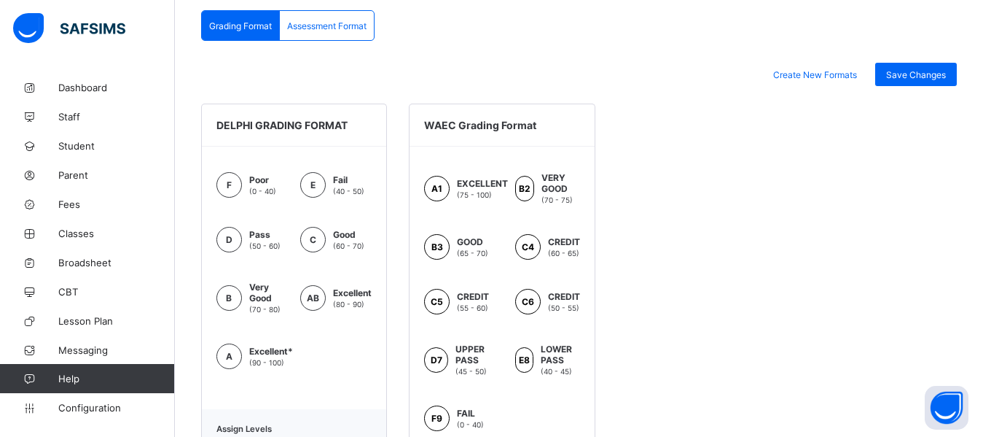
scroll to position [335, 0]
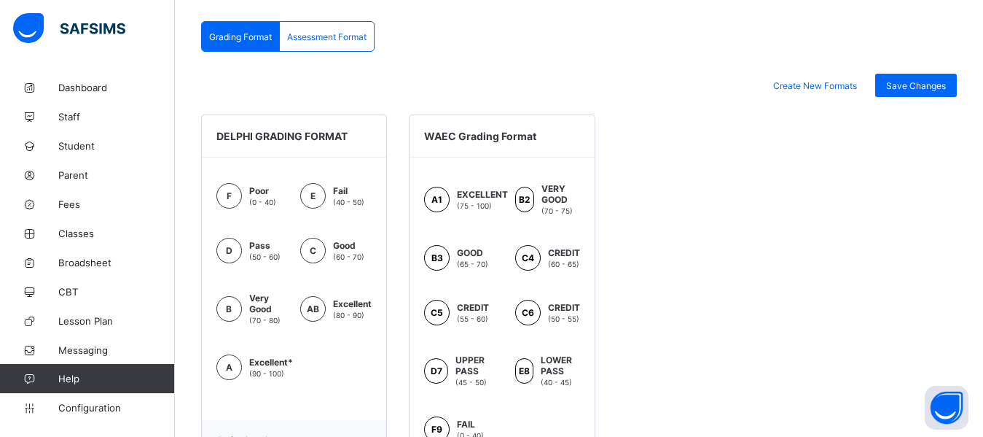
click at [316, 38] on span "Assessment Format" at bounding box center [326, 36] width 79 height 11
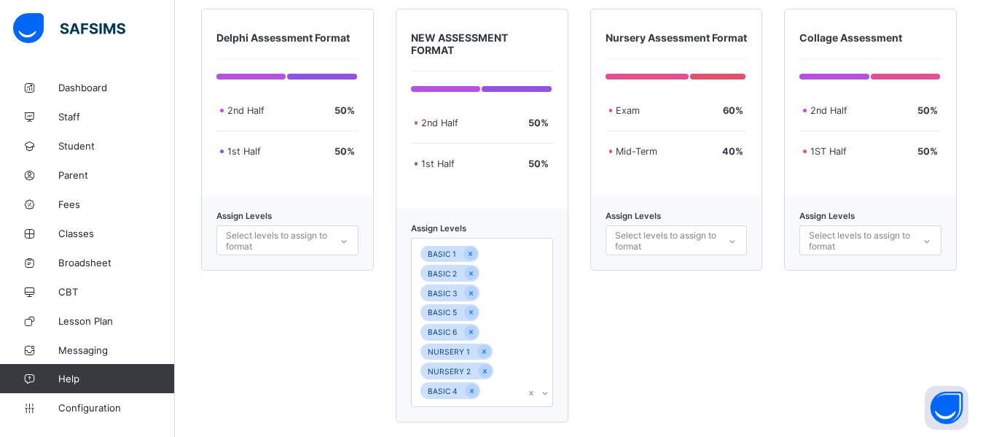
scroll to position [443, 0]
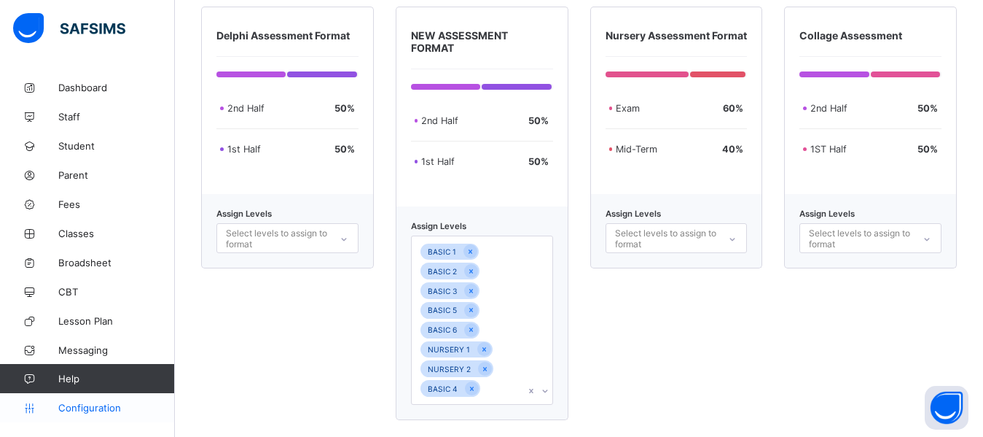
drag, startPoint x: 78, startPoint y: 409, endPoint x: 68, endPoint y: 405, distance: 10.8
click at [68, 405] on span "Configuration" at bounding box center [116, 408] width 116 height 12
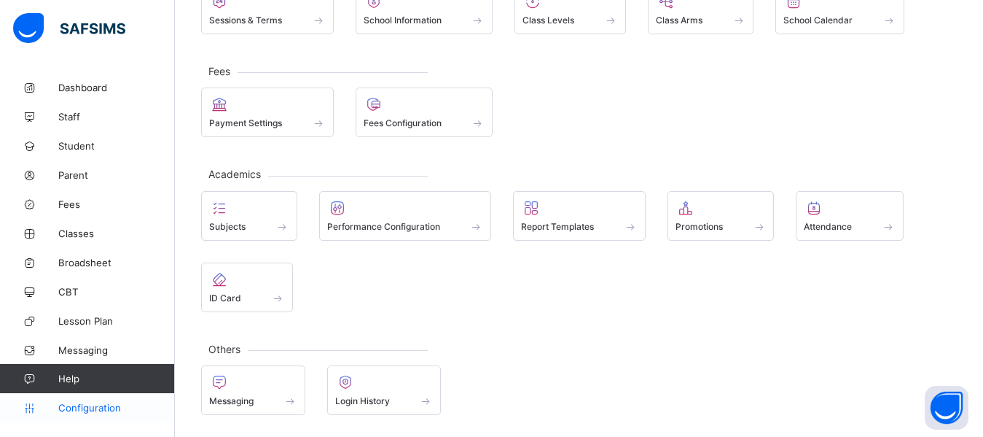
scroll to position [134, 0]
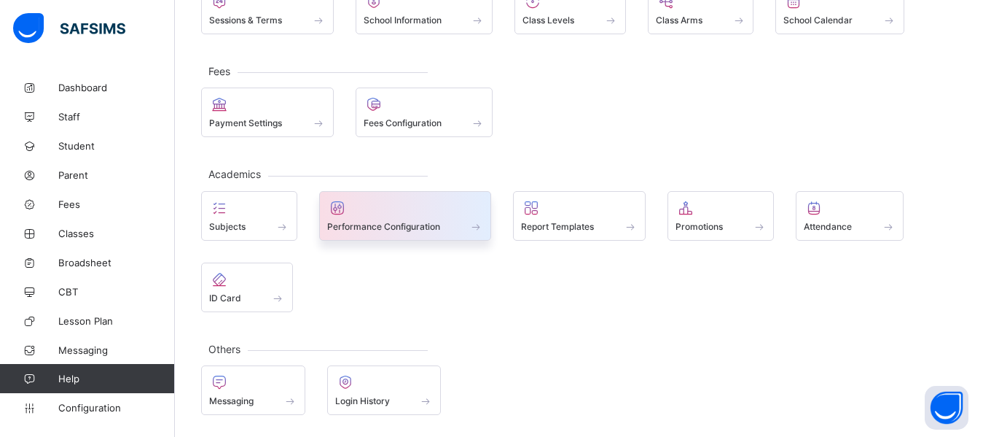
click at [381, 226] on span "Performance Configuration" at bounding box center [383, 226] width 113 height 11
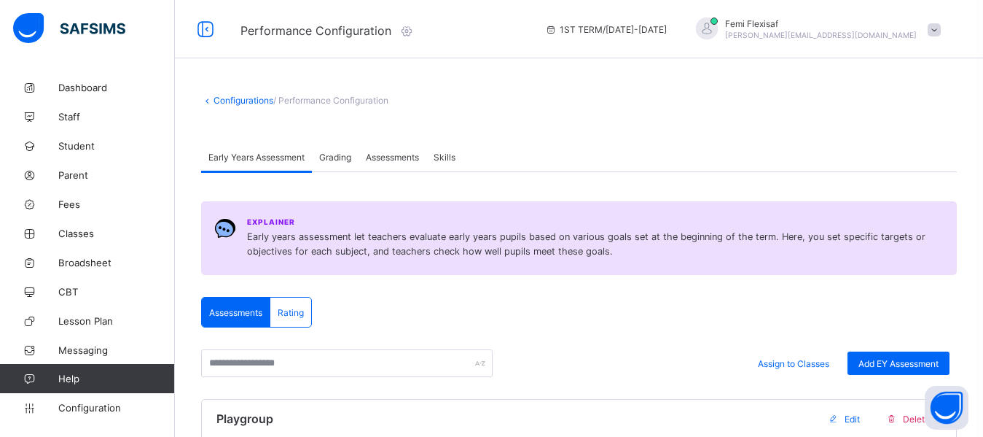
click at [391, 156] on span "Assessments" at bounding box center [392, 157] width 53 height 11
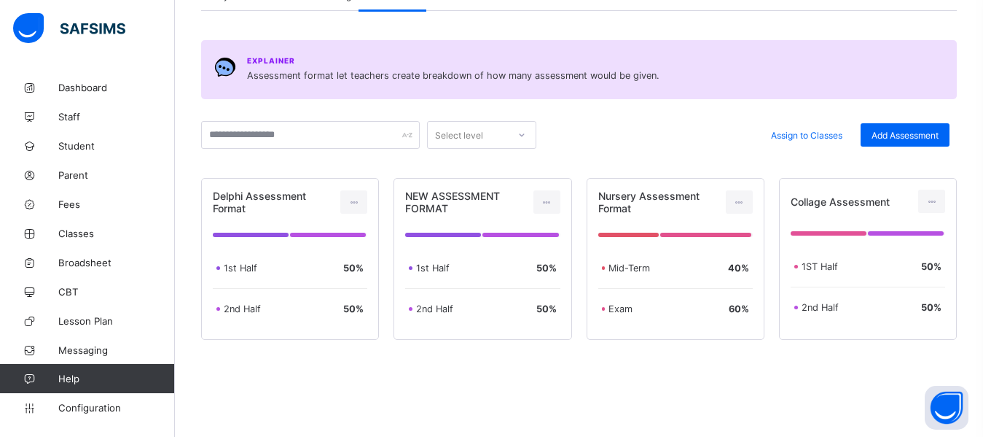
scroll to position [173, 0]
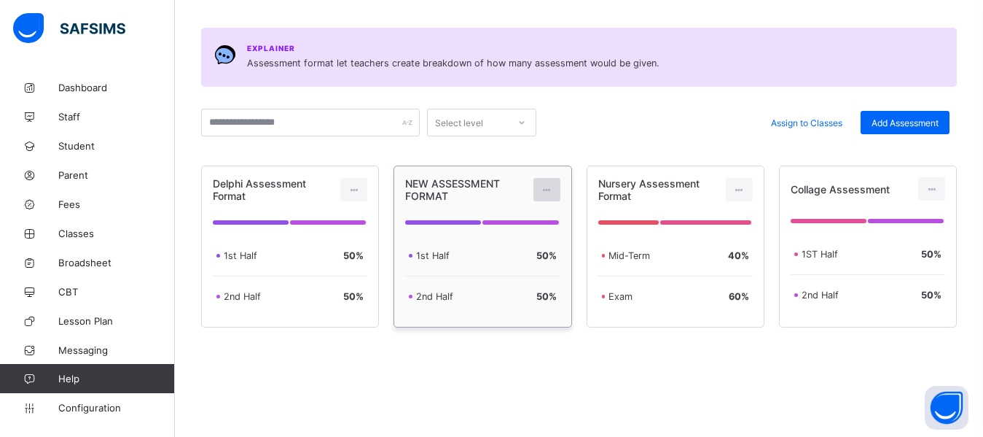
click at [553, 187] on icon at bounding box center [547, 189] width 12 height 11
click at [508, 219] on div "Edit Assessment" at bounding box center [515, 222] width 78 height 15
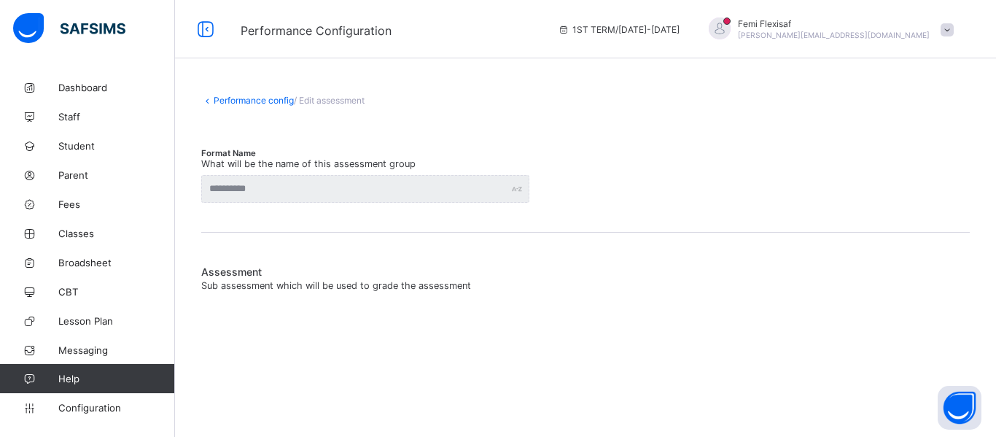
type input "**********"
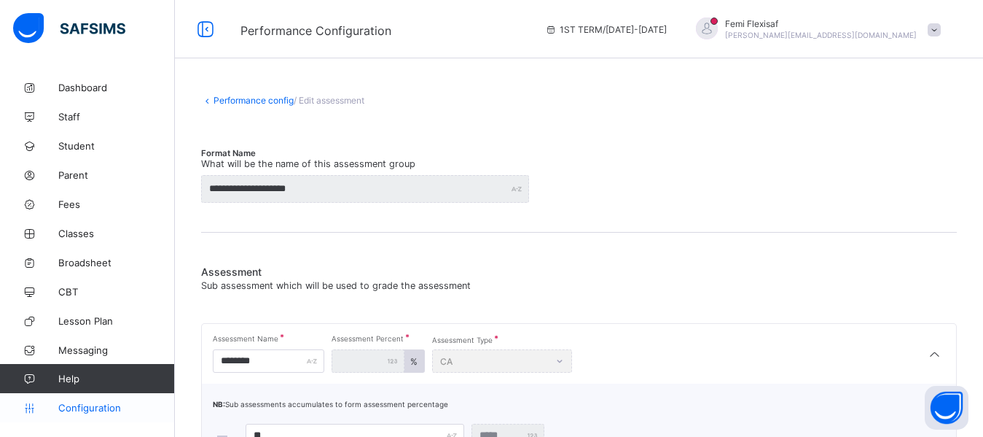
click at [96, 401] on link "Configuration" at bounding box center [87, 407] width 174 height 29
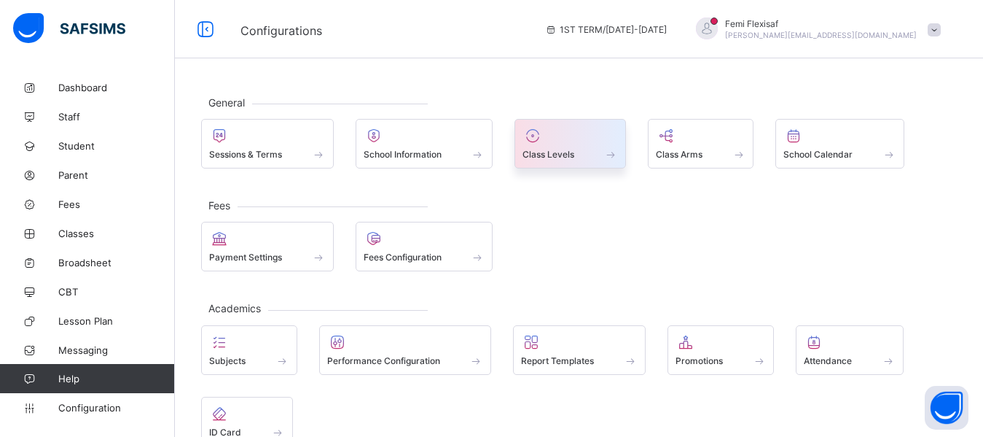
click at [553, 147] on span at bounding box center [570, 146] width 95 height 4
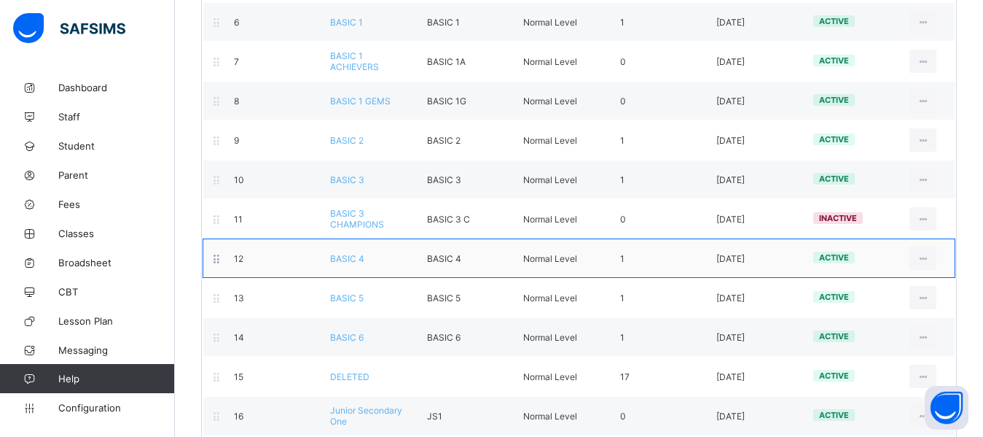
scroll to position [437, 0]
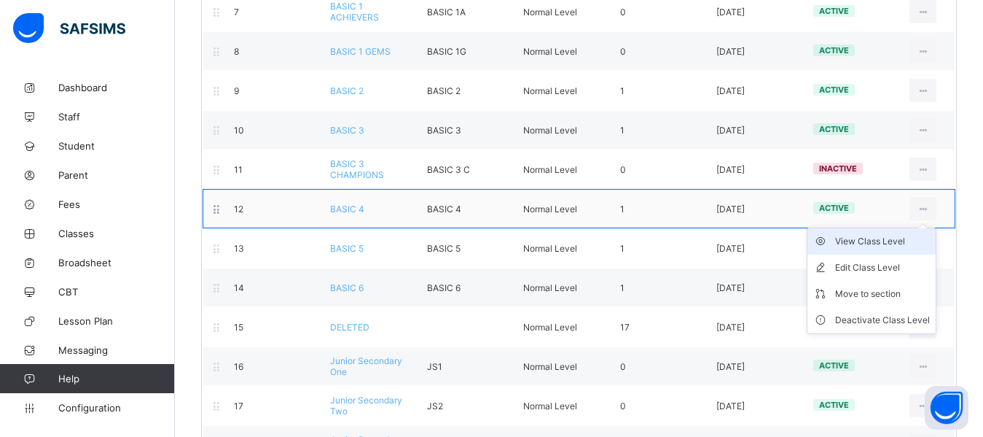
click at [889, 242] on div "View Class Level" at bounding box center [882, 241] width 95 height 15
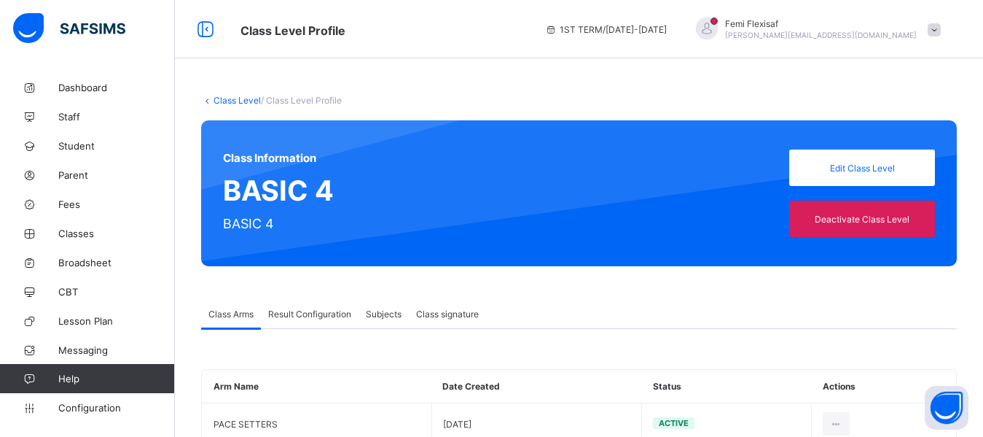
click at [299, 313] on span "Result Configuration" at bounding box center [309, 313] width 83 height 11
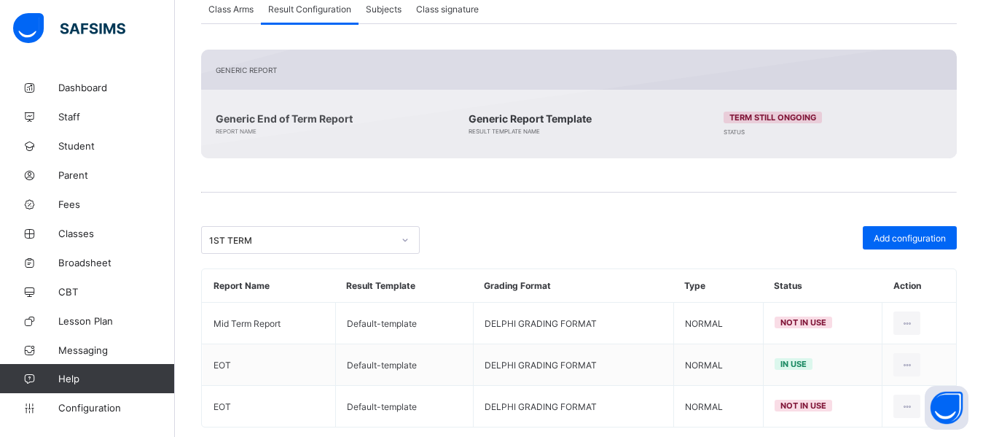
scroll to position [332, 0]
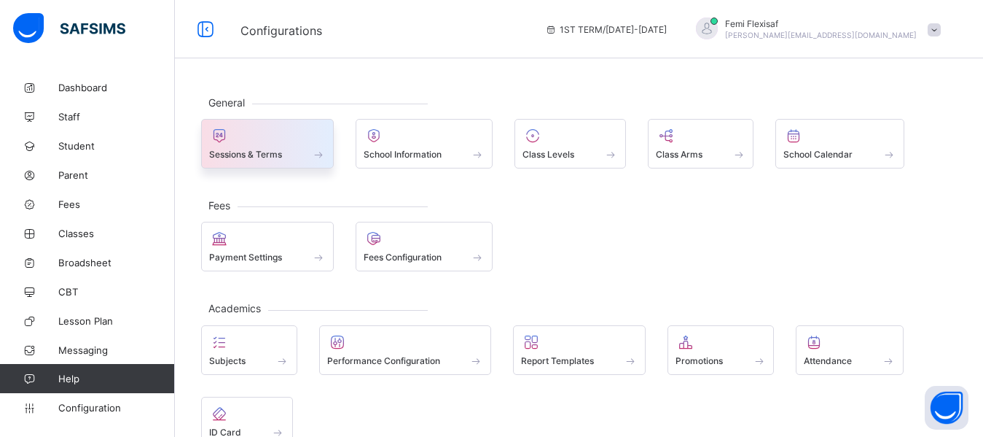
click at [267, 142] on div at bounding box center [267, 135] width 117 height 17
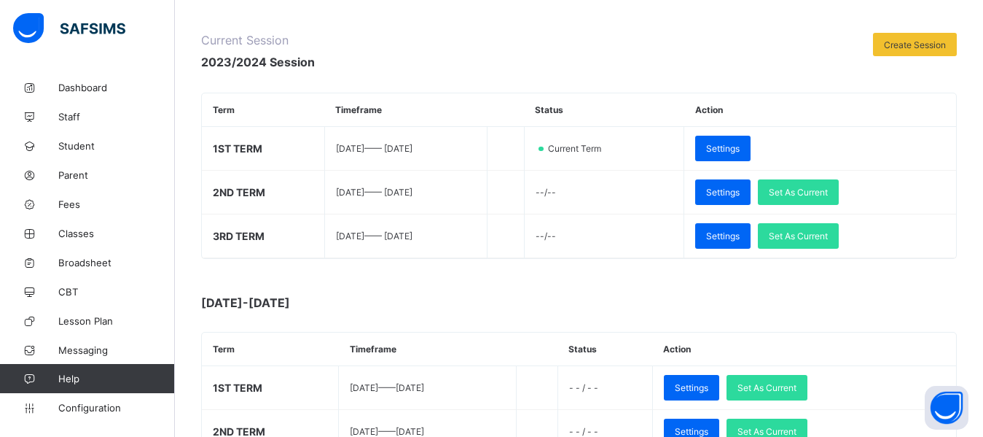
scroll to position [175, 0]
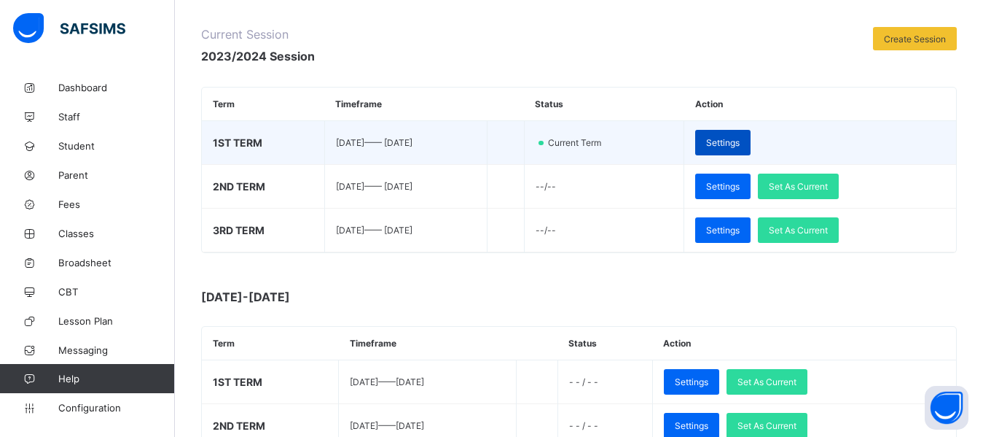
click at [740, 143] on span "Settings" at bounding box center [723, 142] width 34 height 11
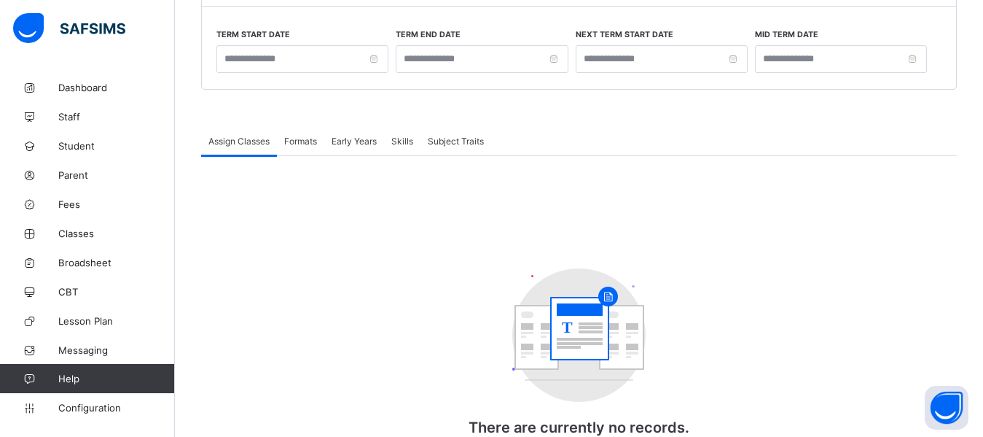
type input "**********"
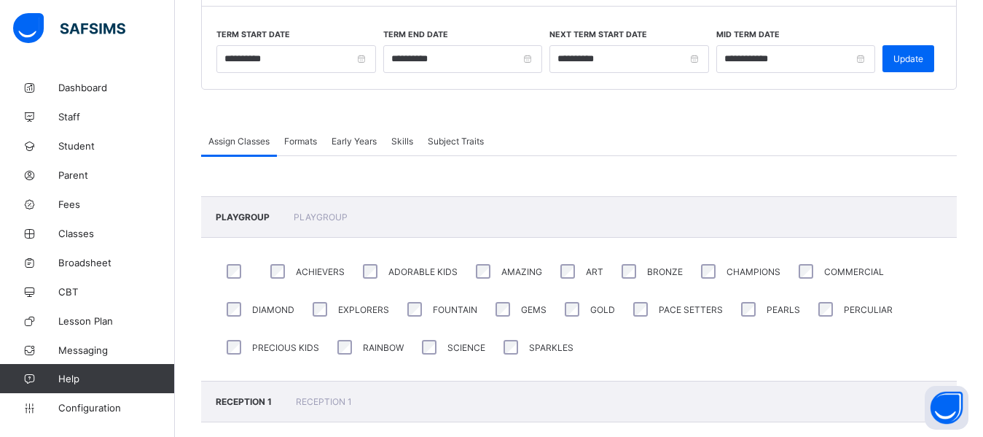
click at [302, 143] on span "Formats" at bounding box center [300, 141] width 33 height 11
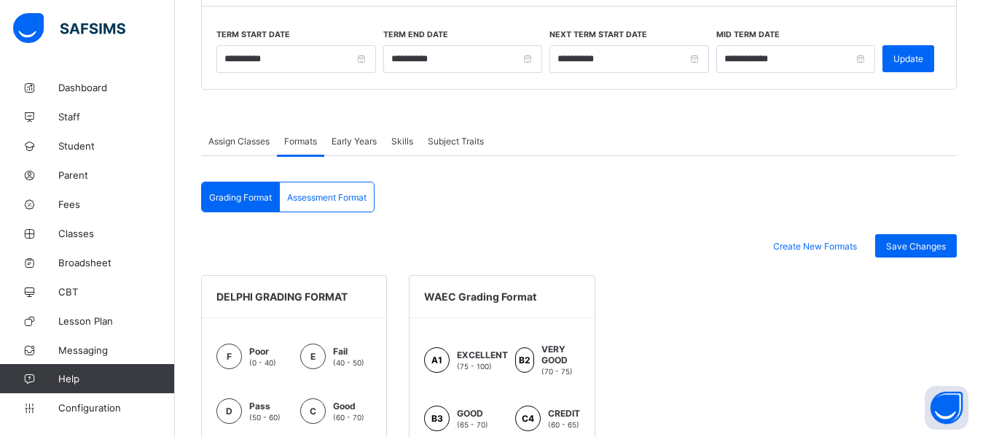
click at [324, 208] on div "Assessment Format" at bounding box center [327, 196] width 94 height 29
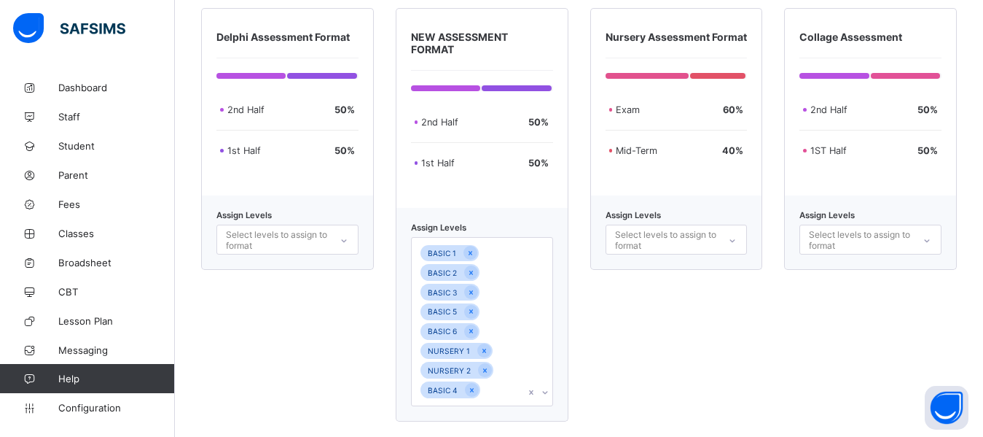
scroll to position [443, 0]
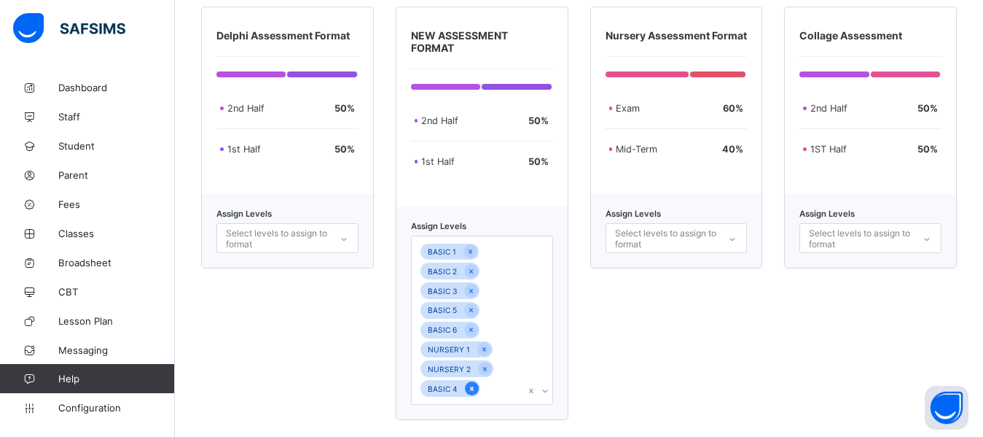
click at [472, 386] on icon at bounding box center [472, 388] width 4 height 4
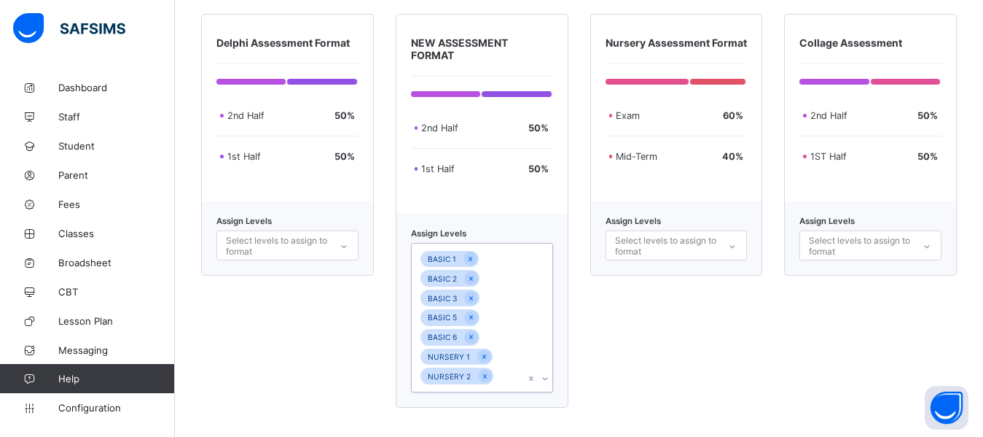
scroll to position [424, 0]
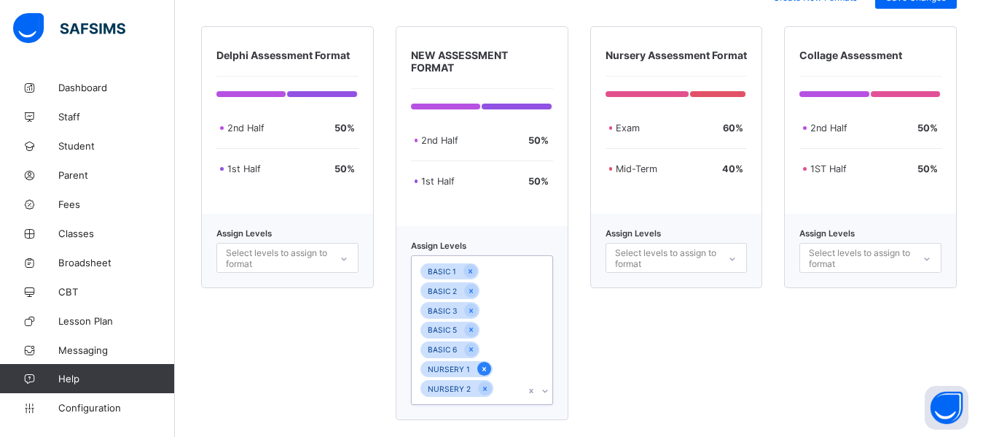
click at [485, 367] on icon at bounding box center [485, 369] width 4 height 4
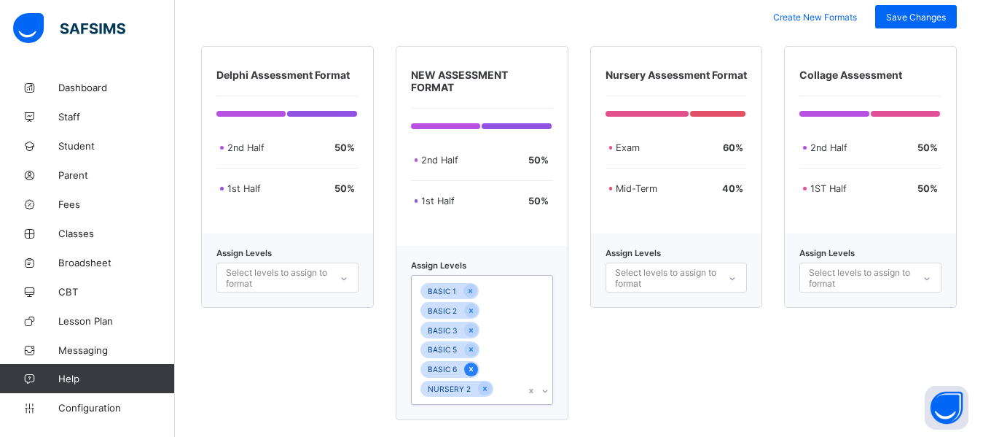
click at [475, 364] on icon at bounding box center [471, 369] width 8 height 10
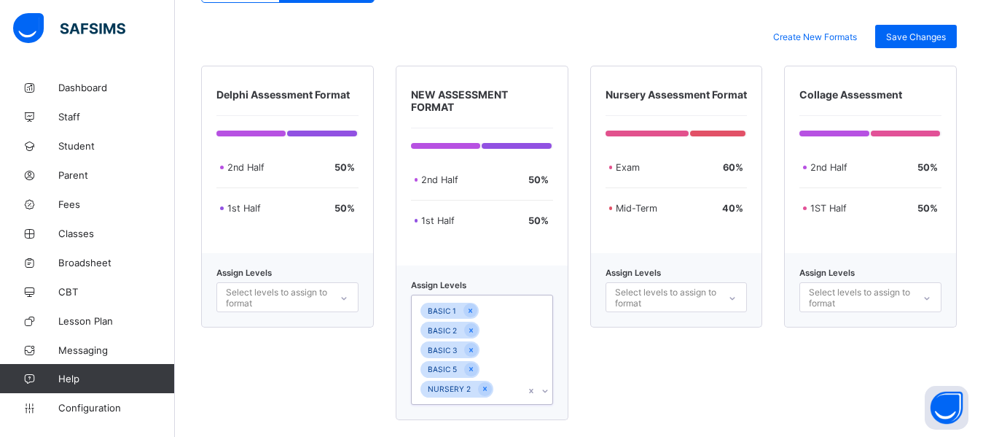
click at [475, 364] on icon at bounding box center [471, 369] width 8 height 10
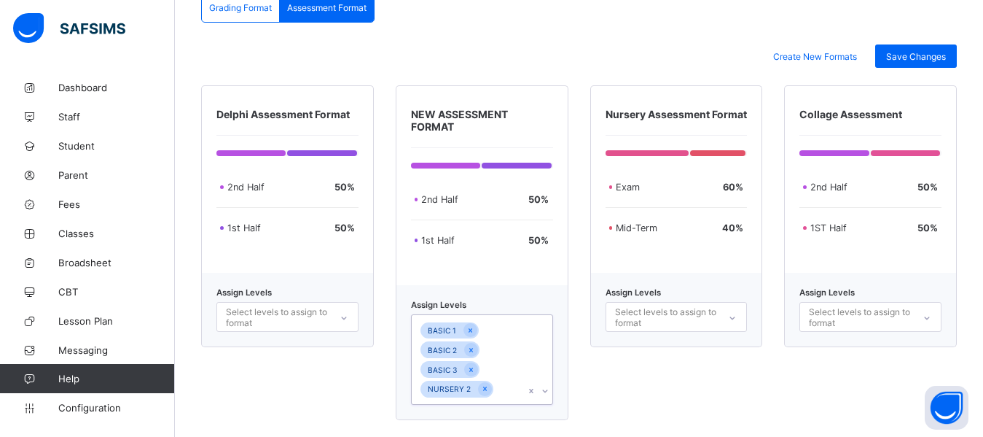
click at [475, 364] on icon at bounding box center [471, 369] width 8 height 10
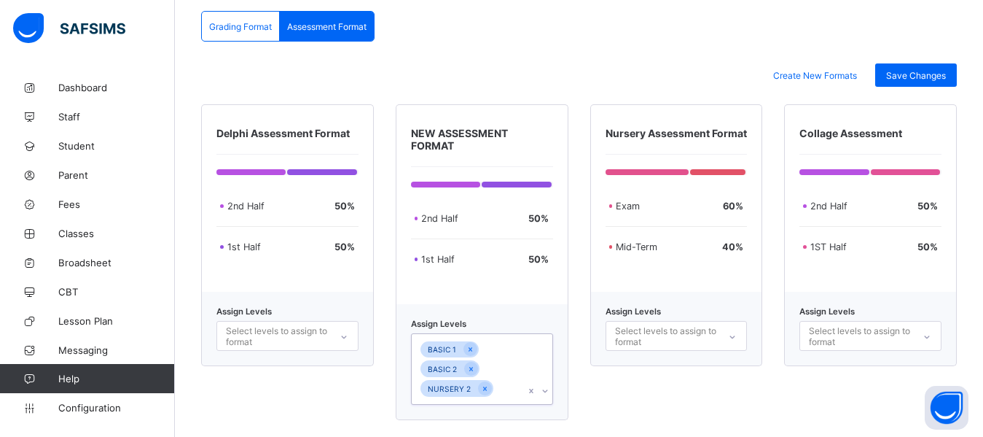
click at [475, 364] on icon at bounding box center [471, 369] width 8 height 10
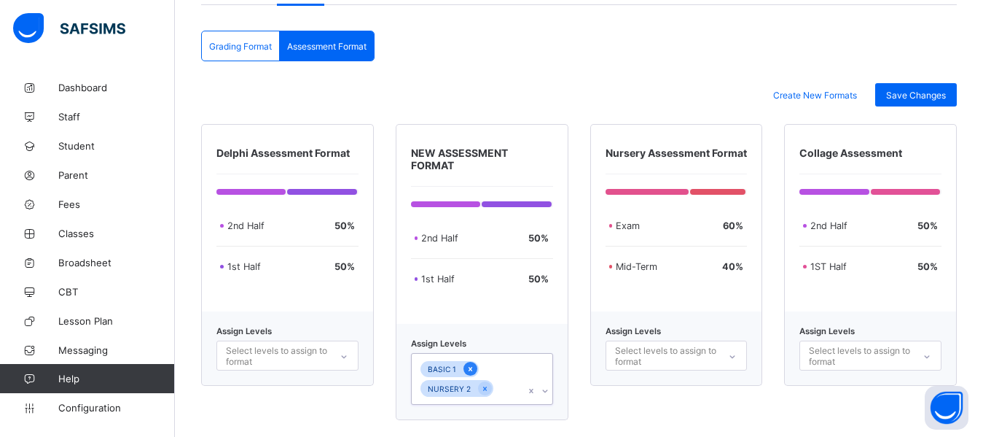
click at [472, 367] on icon at bounding box center [471, 369] width 4 height 4
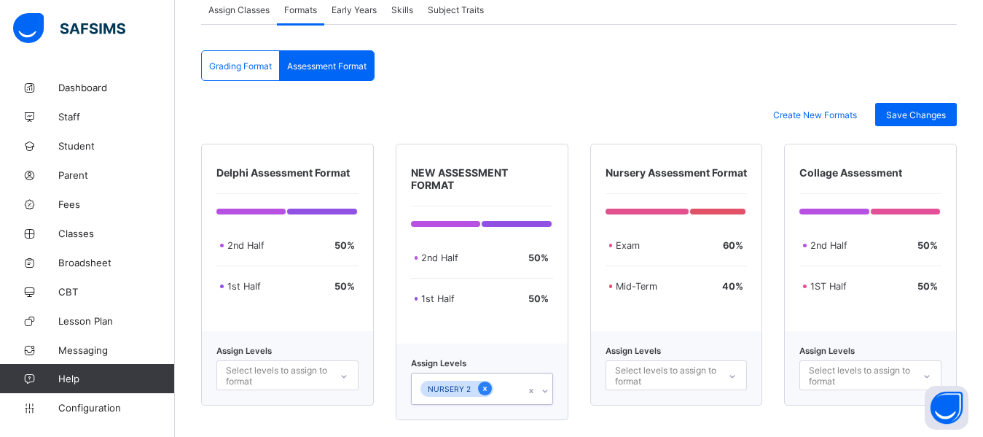
click at [487, 386] on icon at bounding box center [485, 388] width 4 height 4
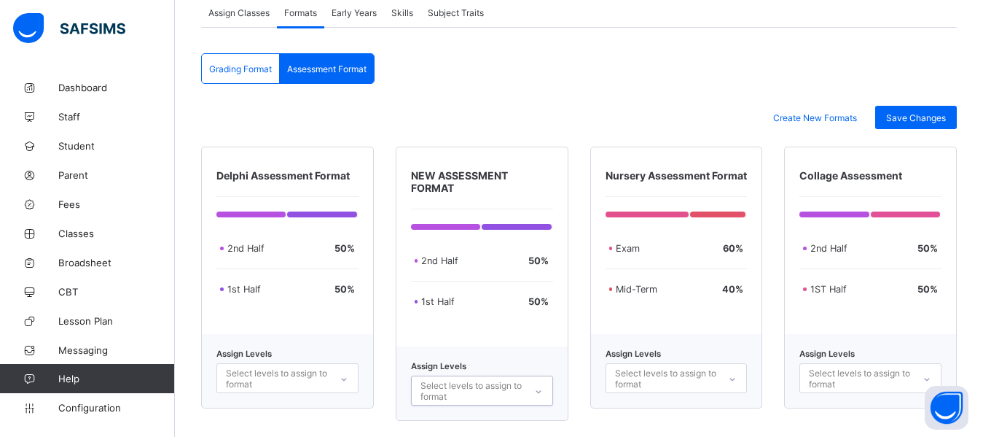
scroll to position [485, 0]
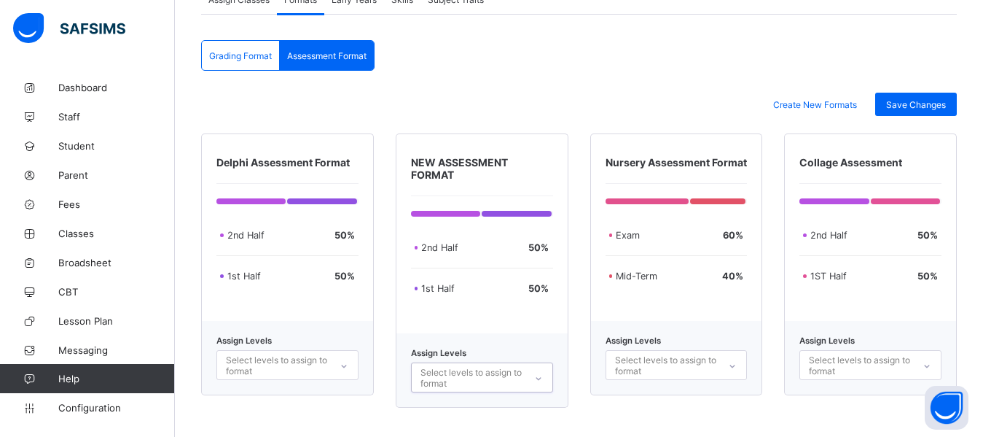
click at [321, 373] on div "Select levels to assign to format" at bounding box center [288, 365] width 142 height 30
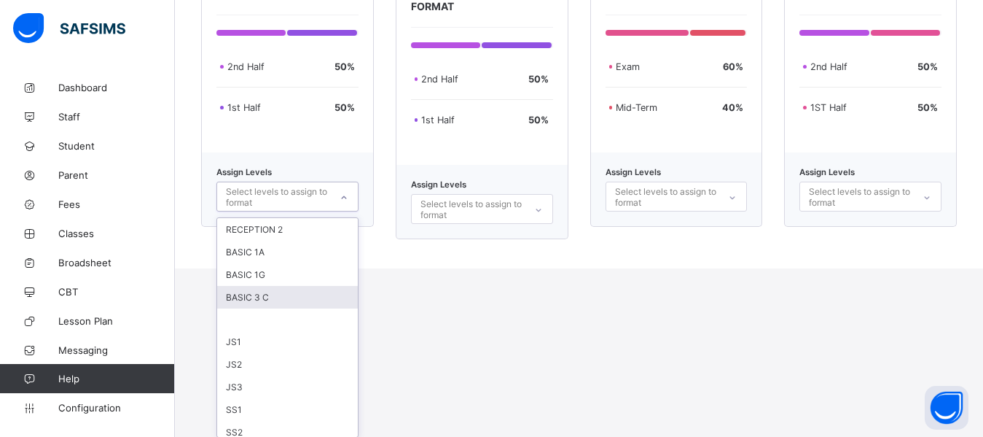
scroll to position [210, 0]
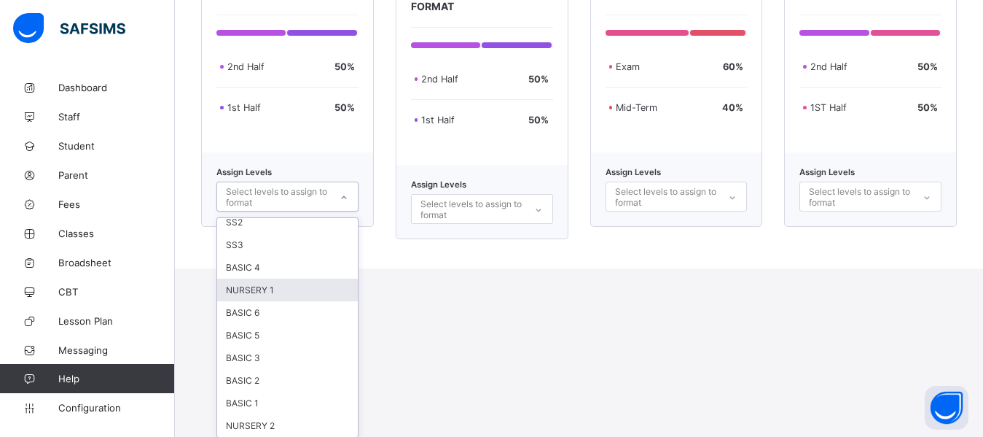
click at [251, 295] on div "NURSERY 1" at bounding box center [287, 289] width 141 height 23
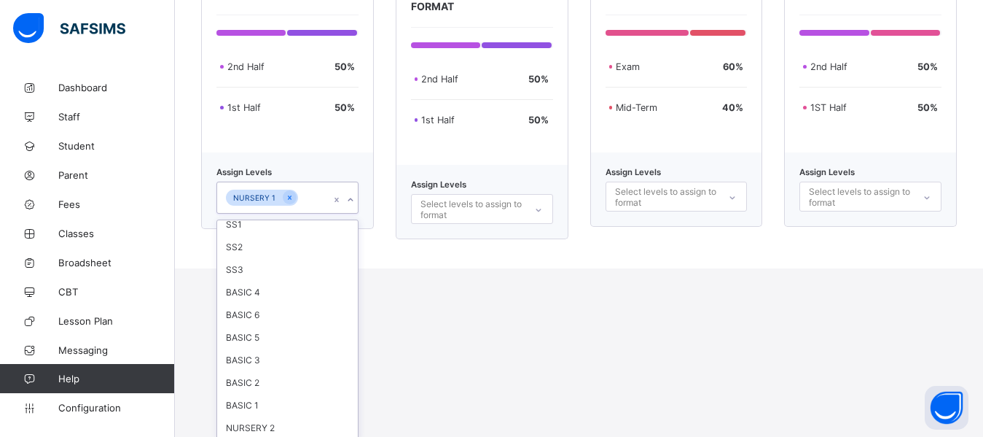
scroll to position [187, 0]
click at [261, 431] on div "NURSERY 2" at bounding box center [287, 427] width 141 height 23
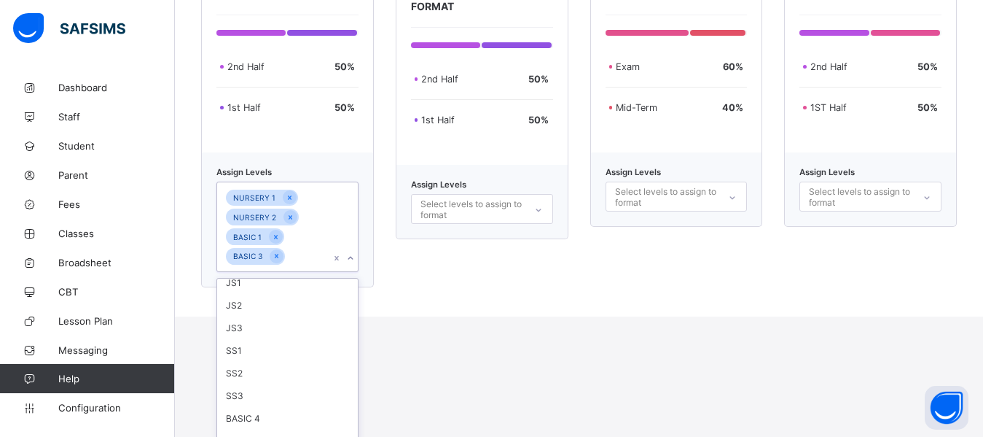
scroll to position [120, 0]
click at [257, 421] on div "BASIC 4" at bounding box center [287, 418] width 141 height 23
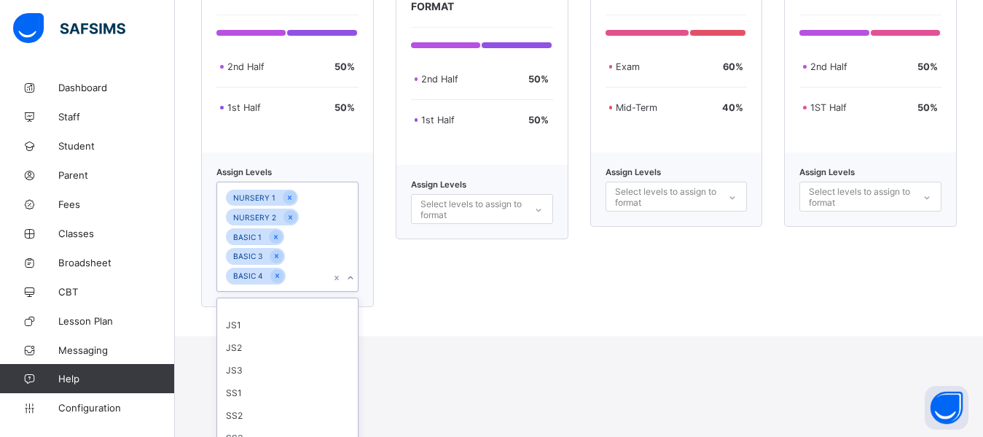
scroll to position [15, 0]
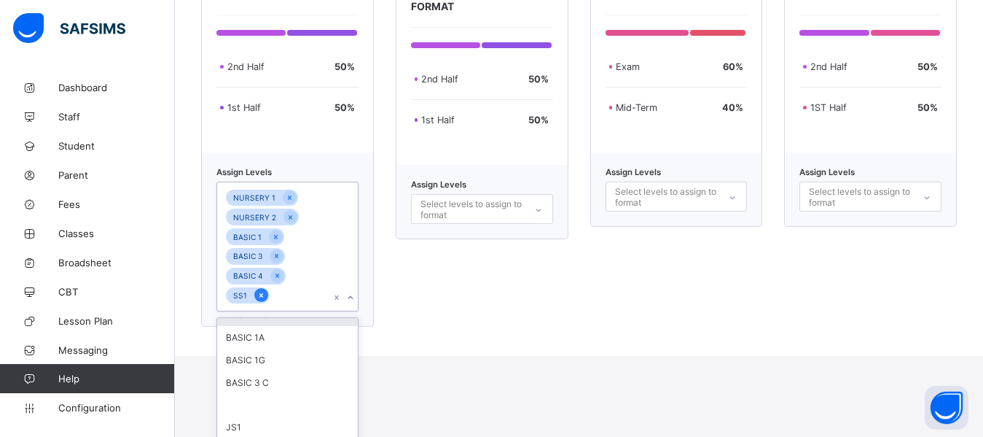
click at [259, 298] on icon at bounding box center [261, 295] width 8 height 10
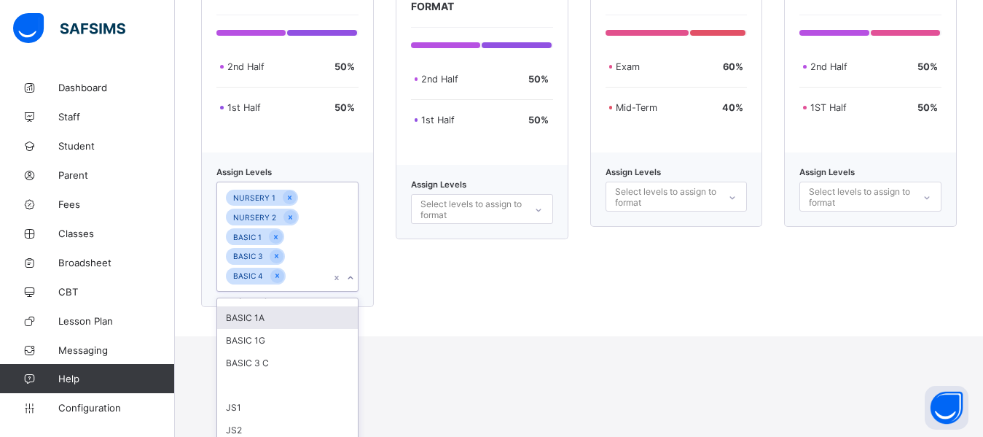
scroll to position [384, 0]
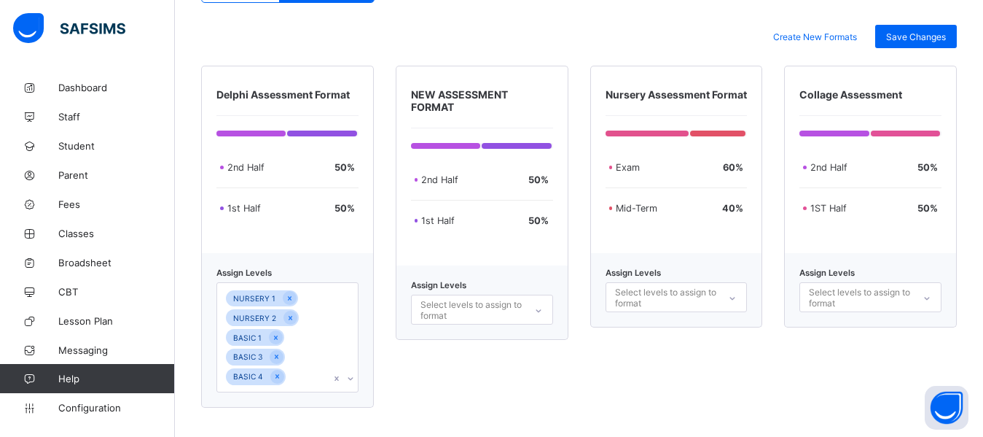
click at [527, 304] on div "NEW ASSESSMENT FORMAT 2nd Half 50 % 1st Half 50 % Assign Levels Select levels t…" at bounding box center [482, 237] width 173 height 342
click at [916, 29] on div "Save Changes" at bounding box center [916, 36] width 82 height 23
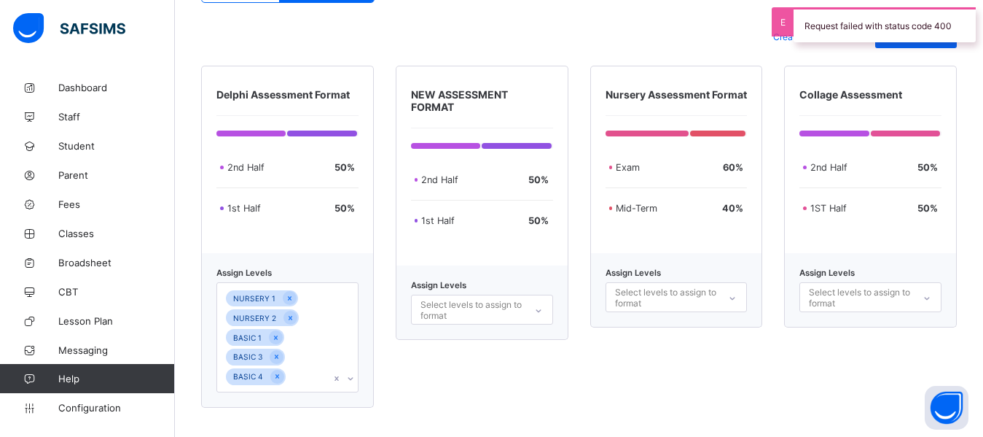
click at [631, 32] on div "Create New Formats Save Changes" at bounding box center [579, 36] width 756 height 23
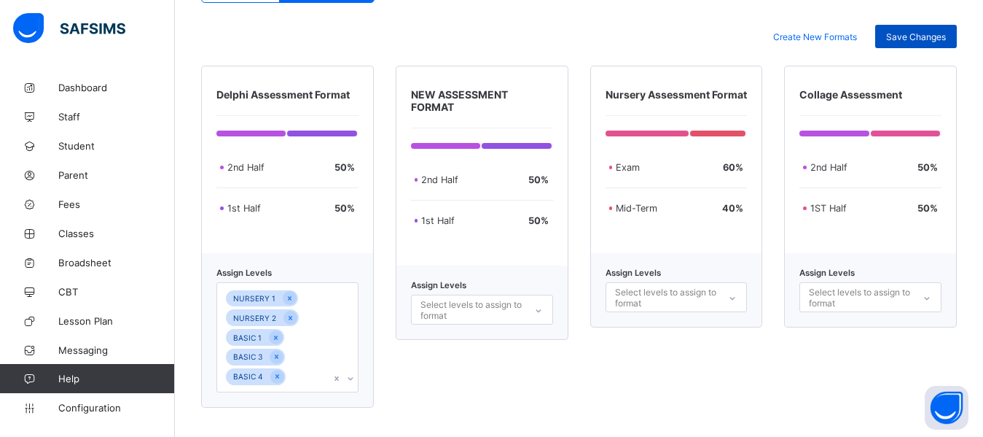
click at [921, 33] on span "Save Changes" at bounding box center [916, 36] width 60 height 11
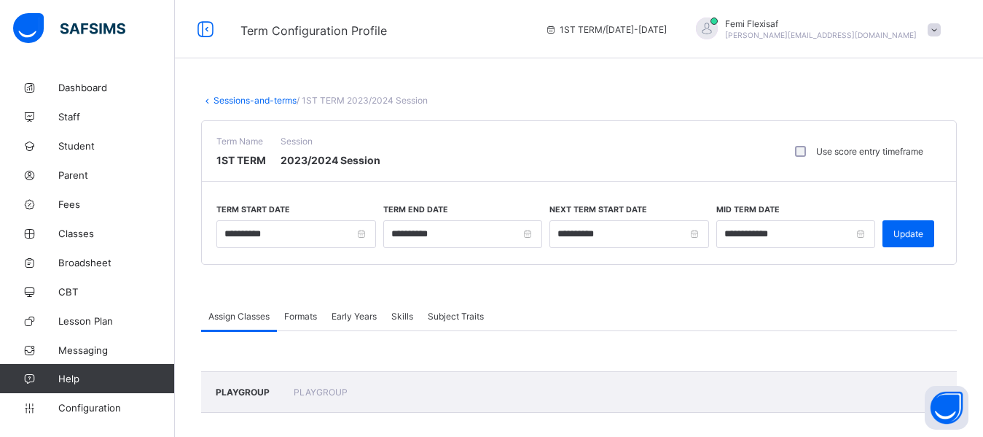
click at [245, 101] on link "Sessions-and-terms" at bounding box center [255, 100] width 83 height 11
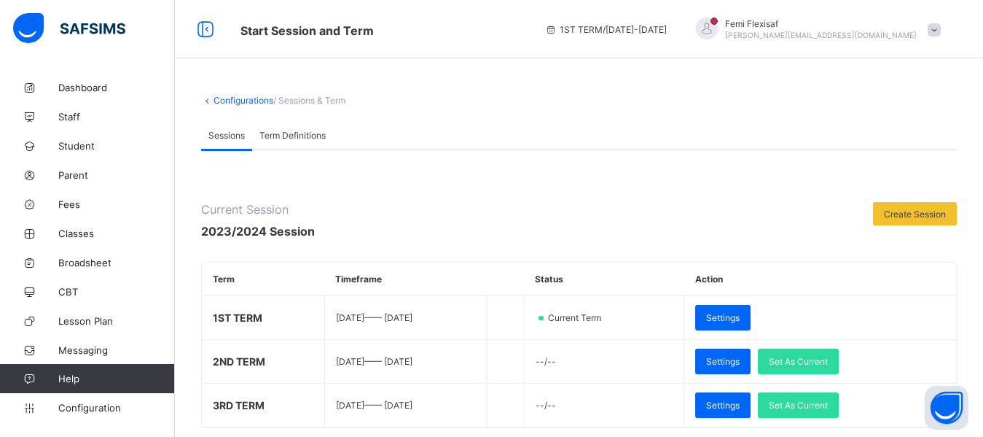
scroll to position [29, 0]
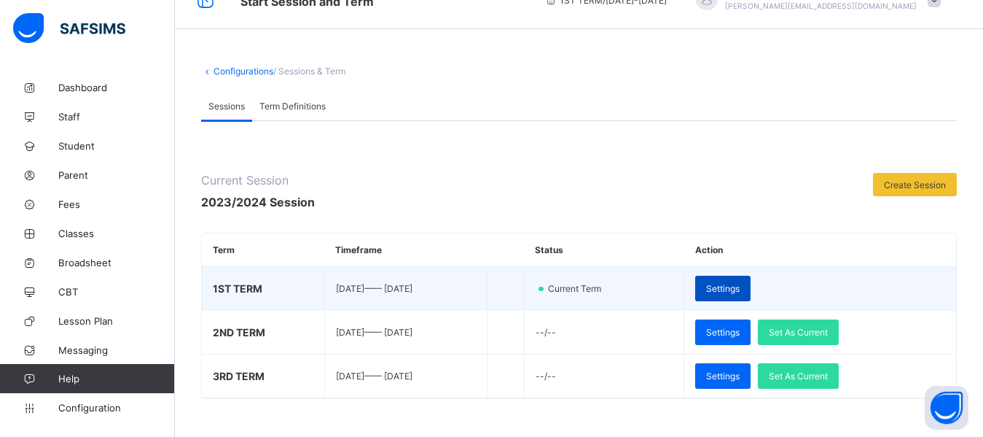
click at [740, 284] on span "Settings" at bounding box center [723, 288] width 34 height 11
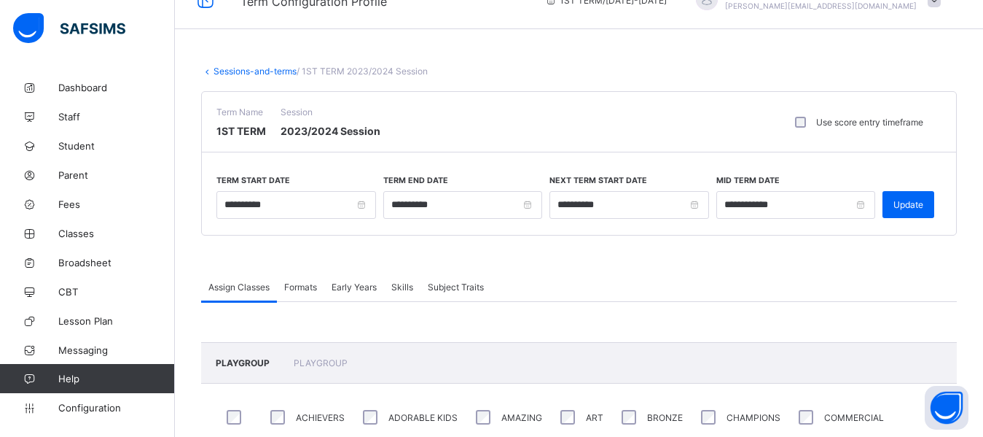
click at [300, 284] on span "Formats" at bounding box center [300, 286] width 33 height 11
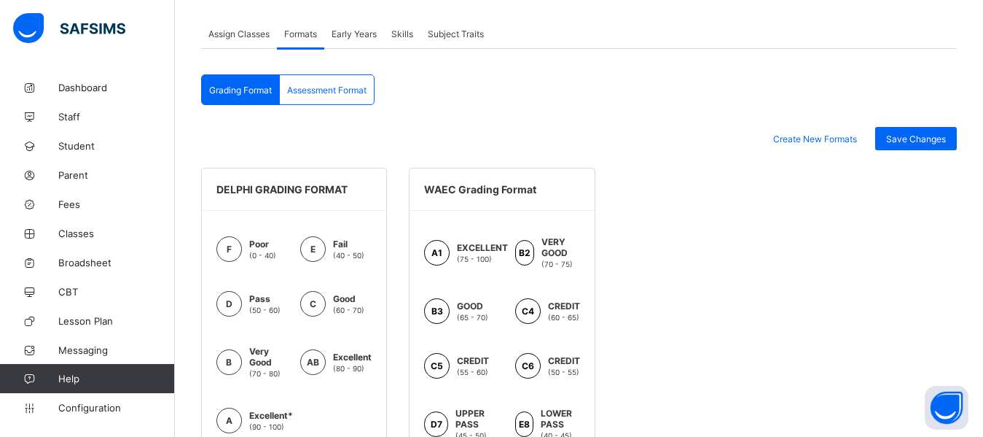
scroll to position [292, 0]
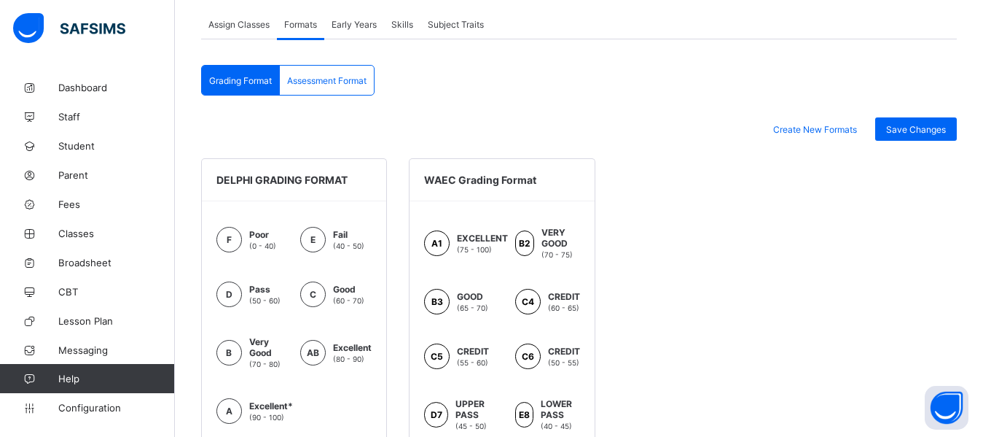
click at [323, 75] on span "Assessment Format" at bounding box center [326, 80] width 79 height 11
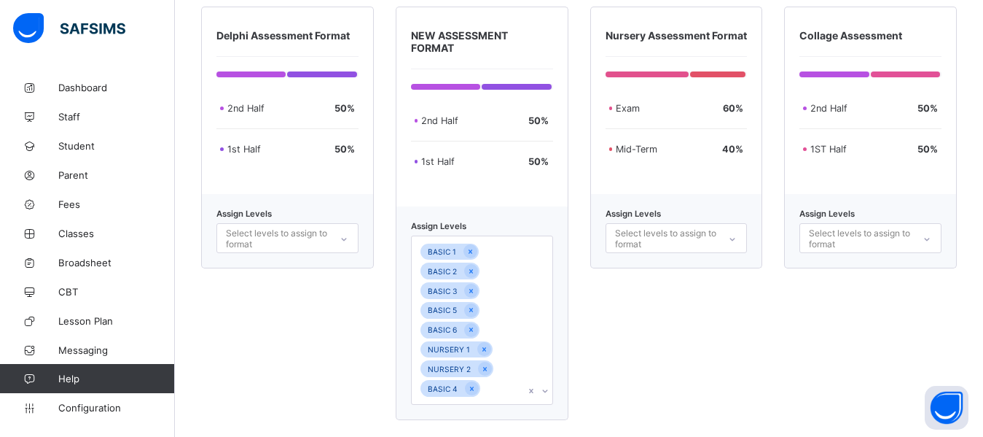
scroll to position [400, 0]
